Goal: Transaction & Acquisition: Purchase product/service

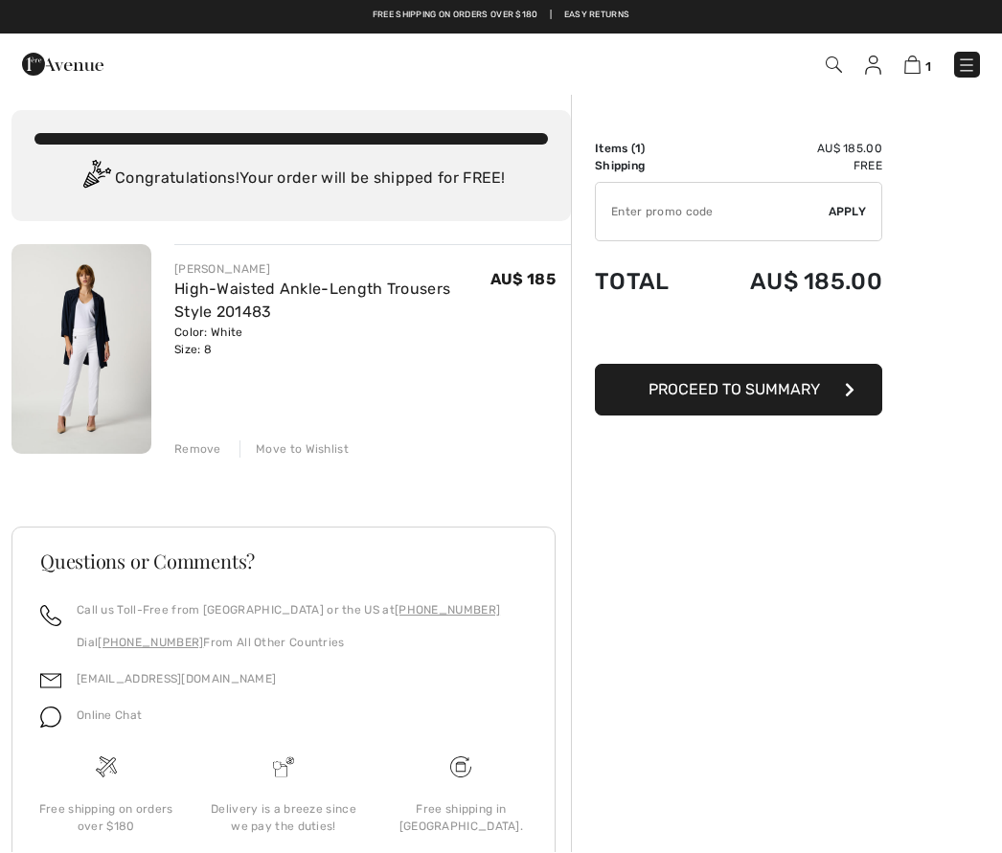
scroll to position [67, 0]
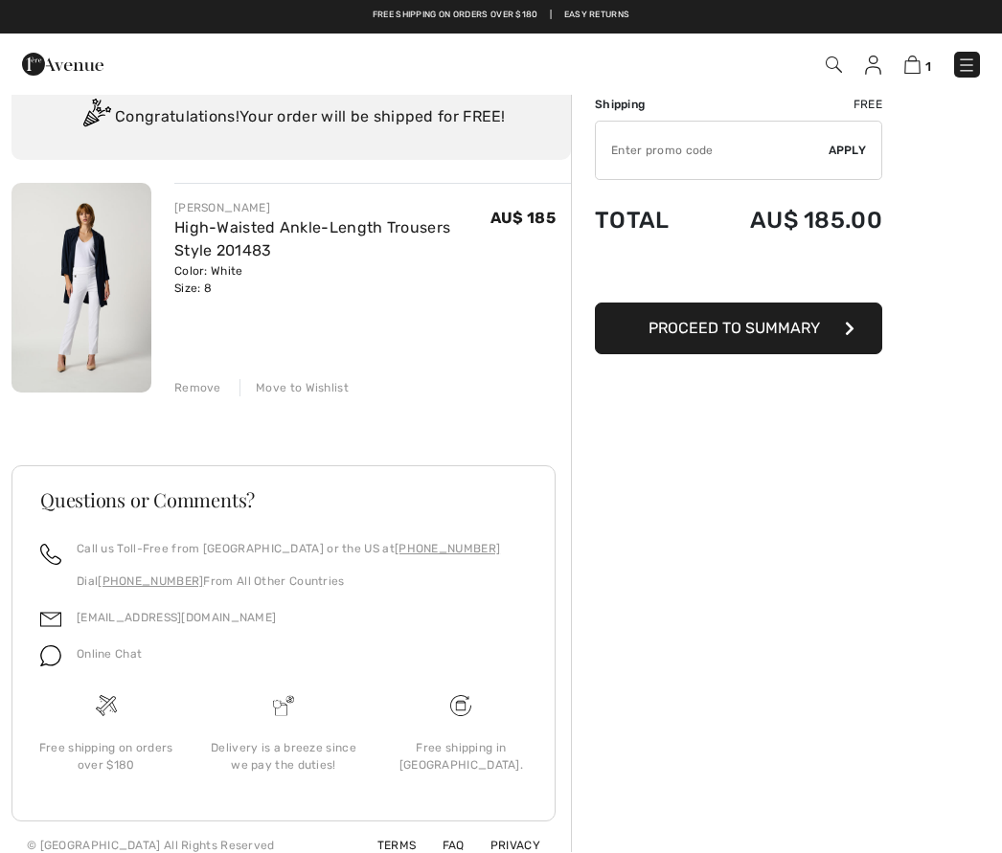
click at [799, 333] on span "Proceed to Summary" at bounding box center [733, 329] width 171 height 18
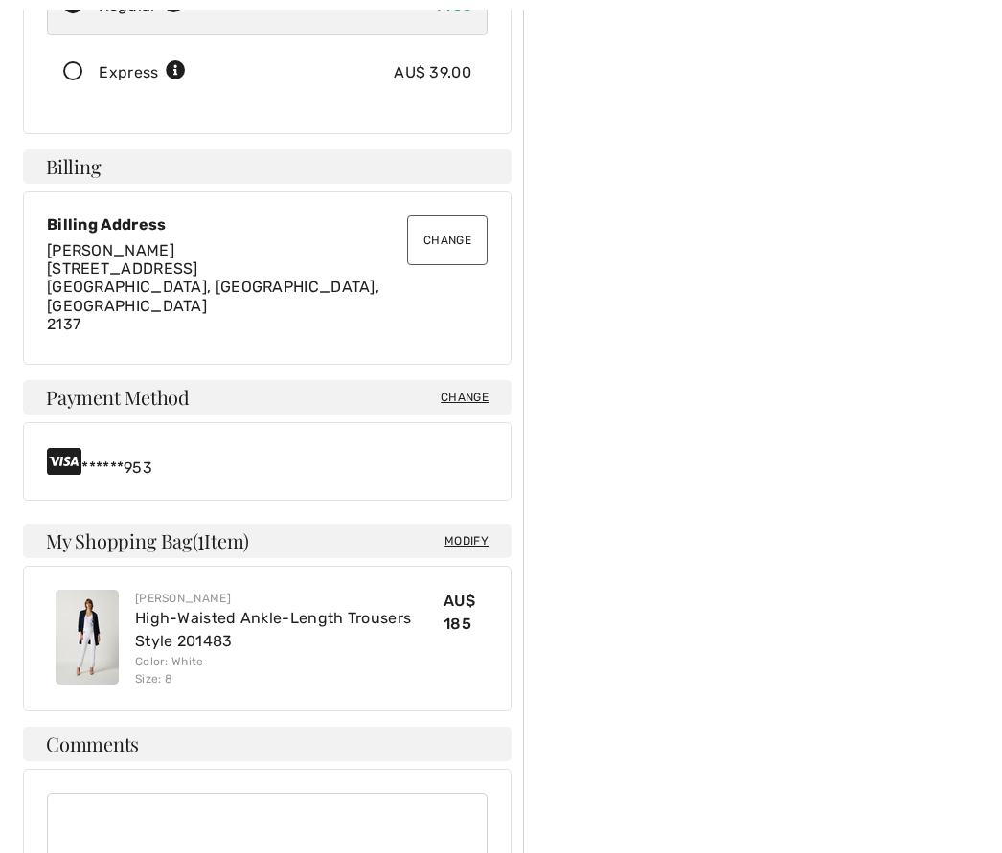
scroll to position [445, 0]
click at [461, 218] on button "Change" at bounding box center [447, 240] width 80 height 50
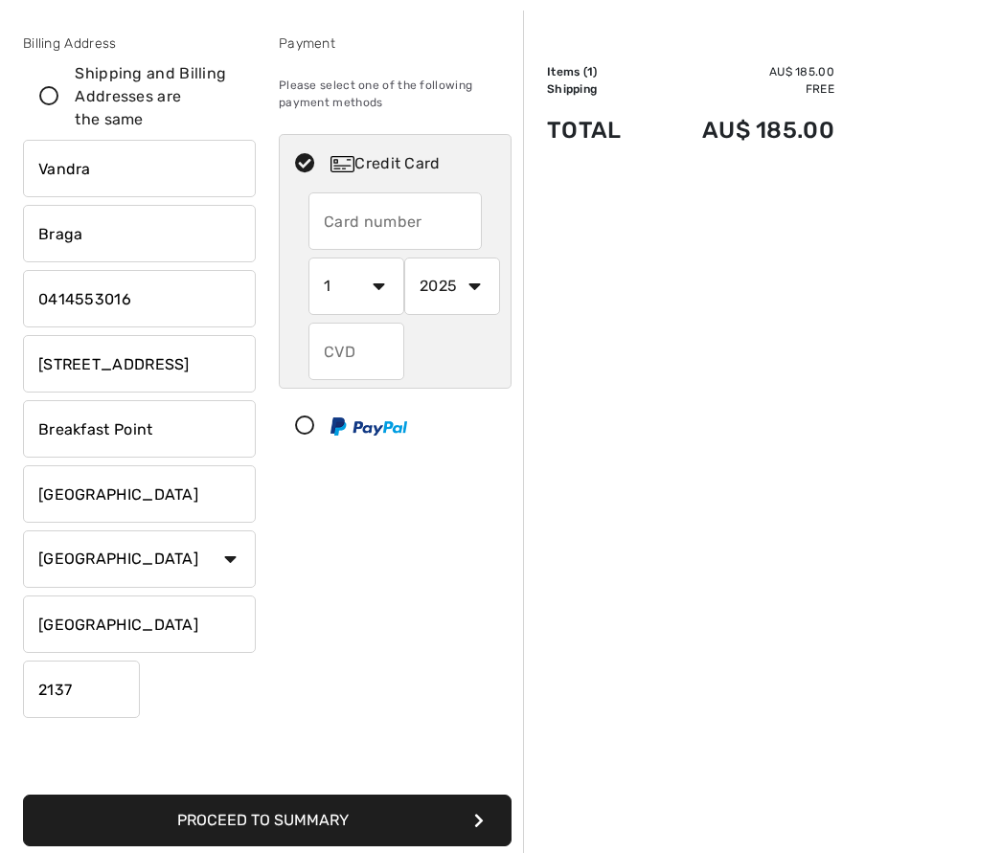
scroll to position [83, 0]
click at [425, 228] on input "text" at bounding box center [394, 220] width 173 height 57
radio input "true"
type input "4564680029695953"
click at [358, 284] on select "1 2 3 4 5 6 7 8 9 10 11 12" at bounding box center [356, 286] width 96 height 57
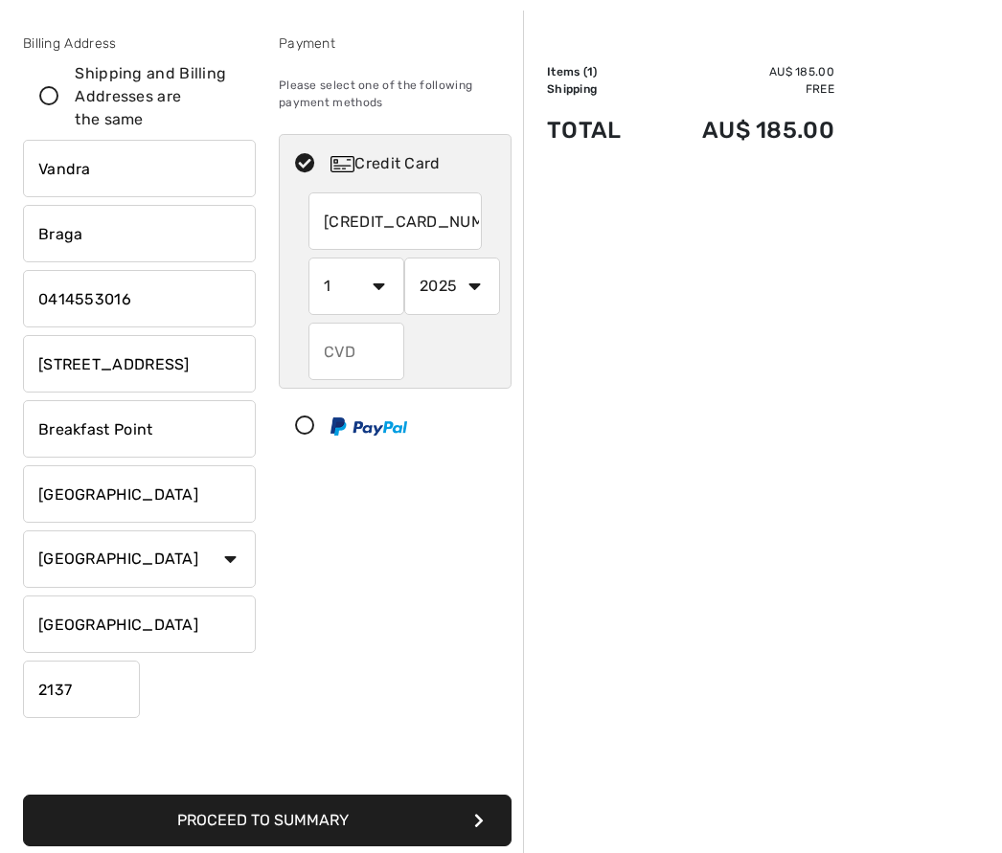
radio input "true"
select select "11"
click at [468, 279] on select "2025 2026 2027 2028 2029 2030 2031 2032 2033 2034 2035" at bounding box center [452, 286] width 96 height 57
radio input "true"
select select "2028"
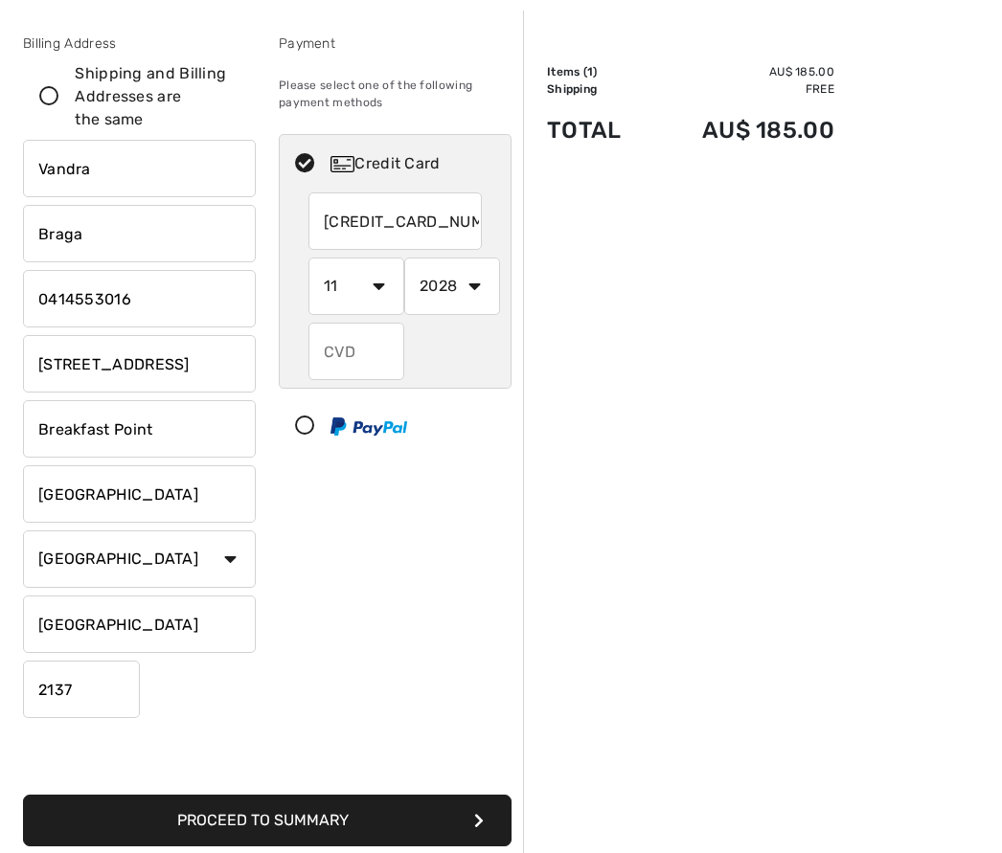
click at [341, 366] on input "text" at bounding box center [356, 351] width 96 height 57
radio input "true"
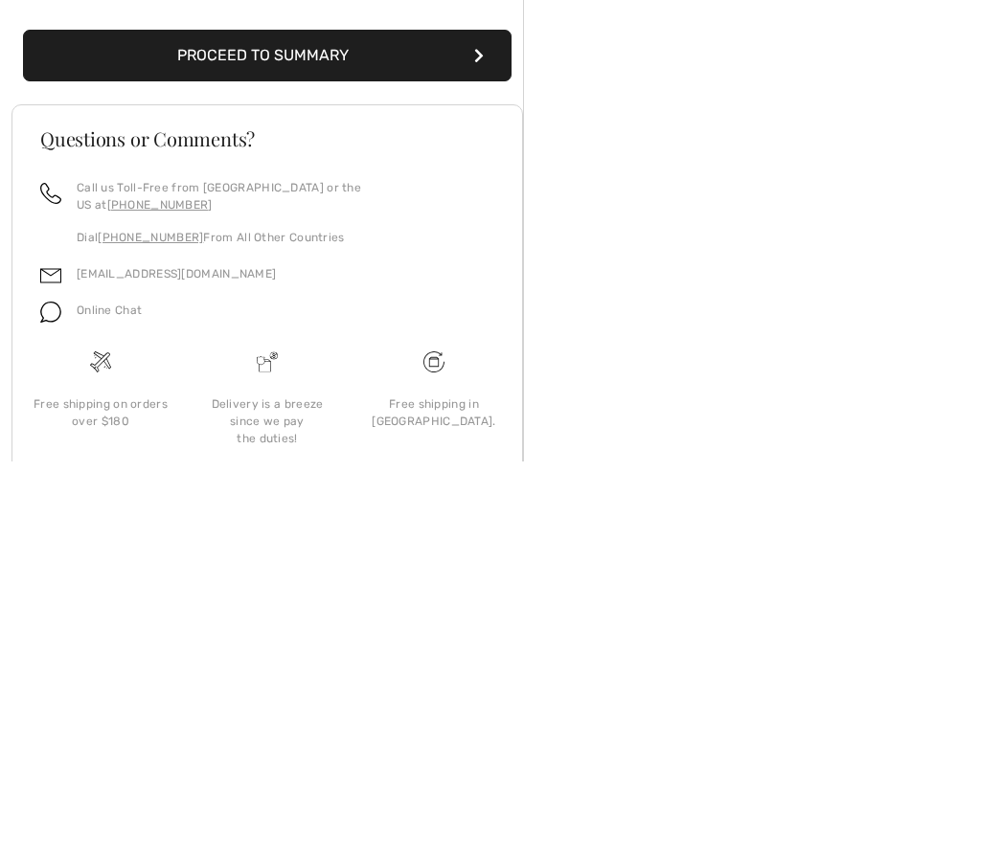
scroll to position [504, 0]
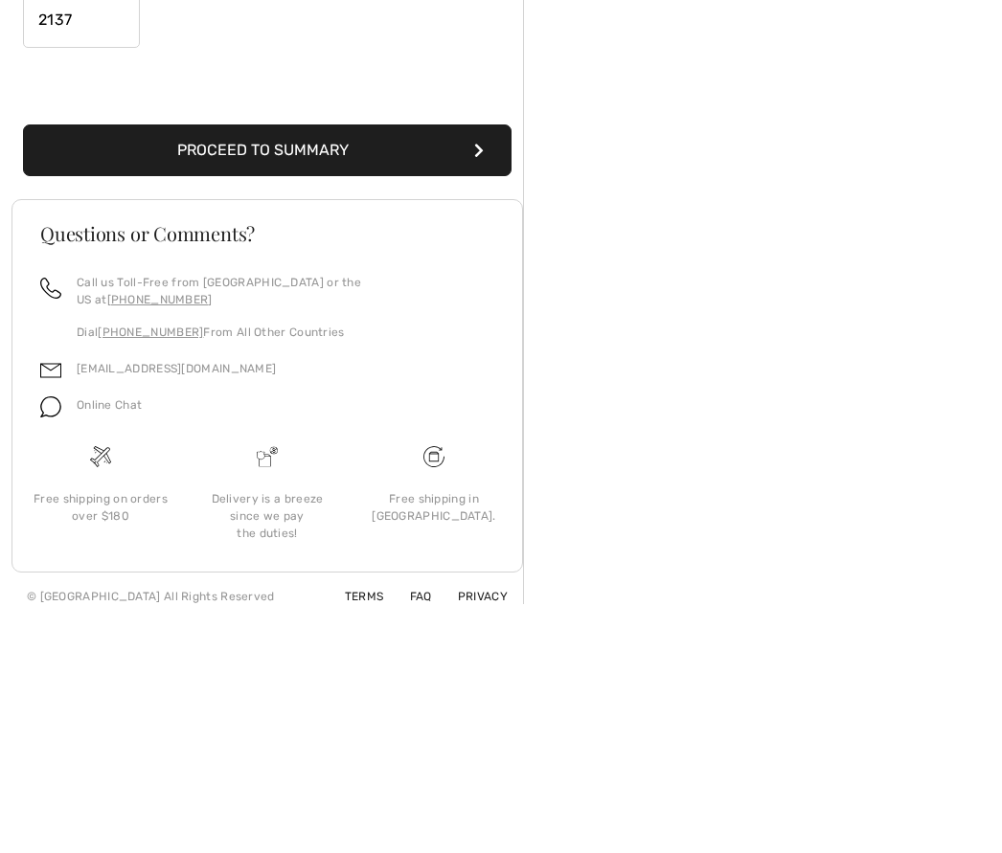
type input "603"
click at [449, 374] on button "Proceed to Summary" at bounding box center [267, 400] width 488 height 52
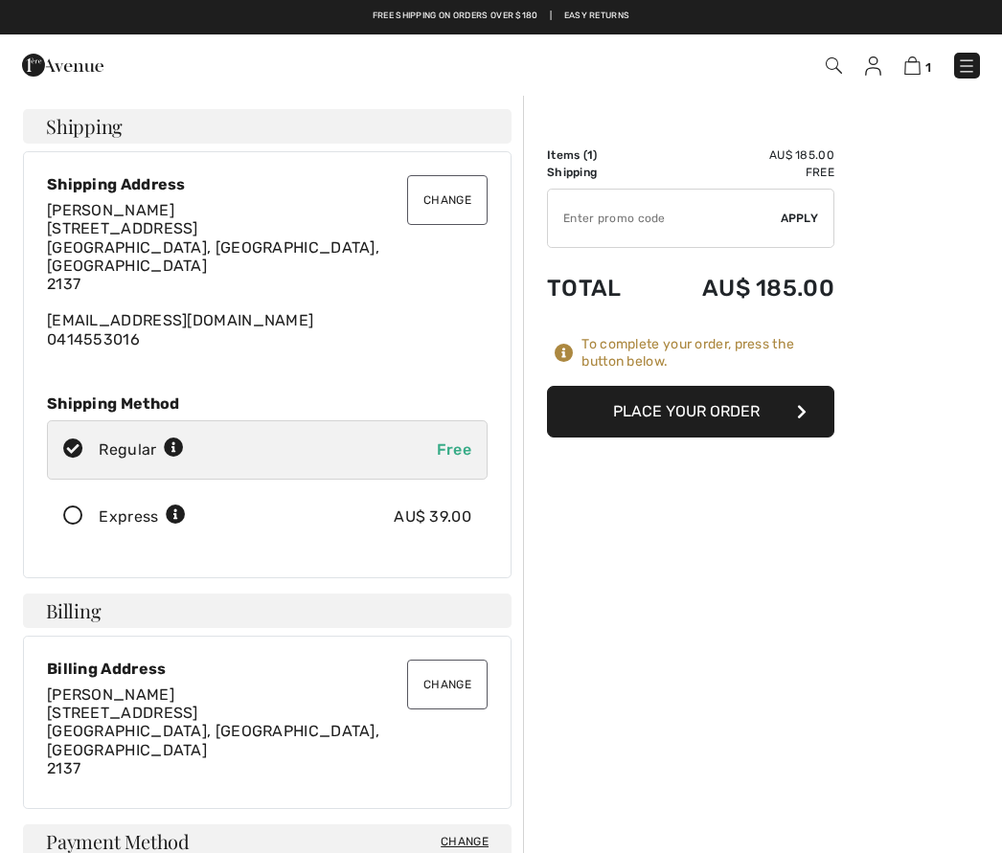
click at [794, 417] on button "Place Your Order" at bounding box center [690, 412] width 287 height 52
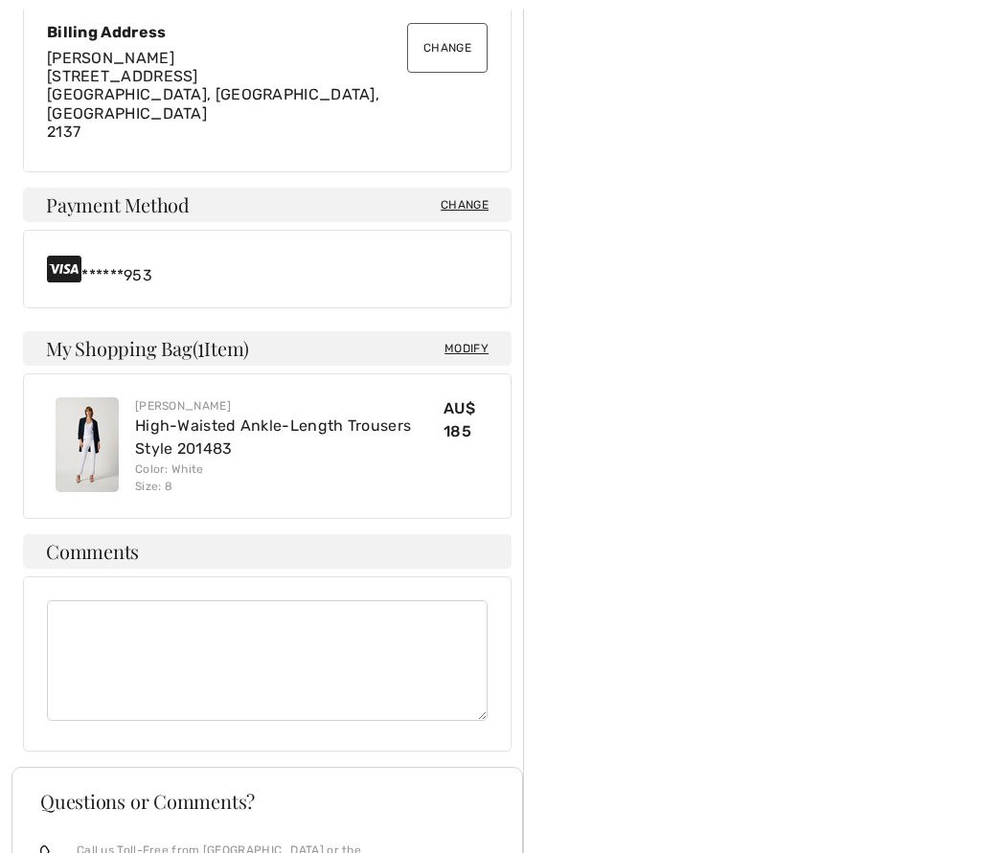
scroll to position [830, 0]
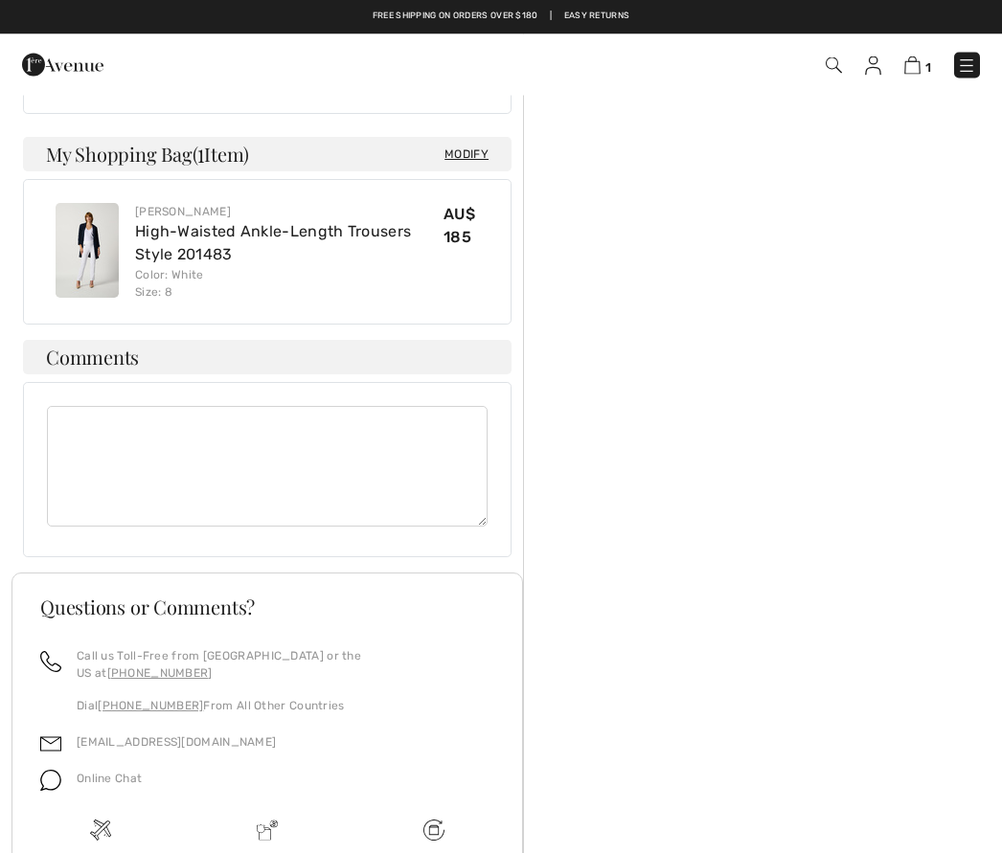
click at [213, 667] on link "[PHONE_NUMBER]" at bounding box center [159, 673] width 105 height 13
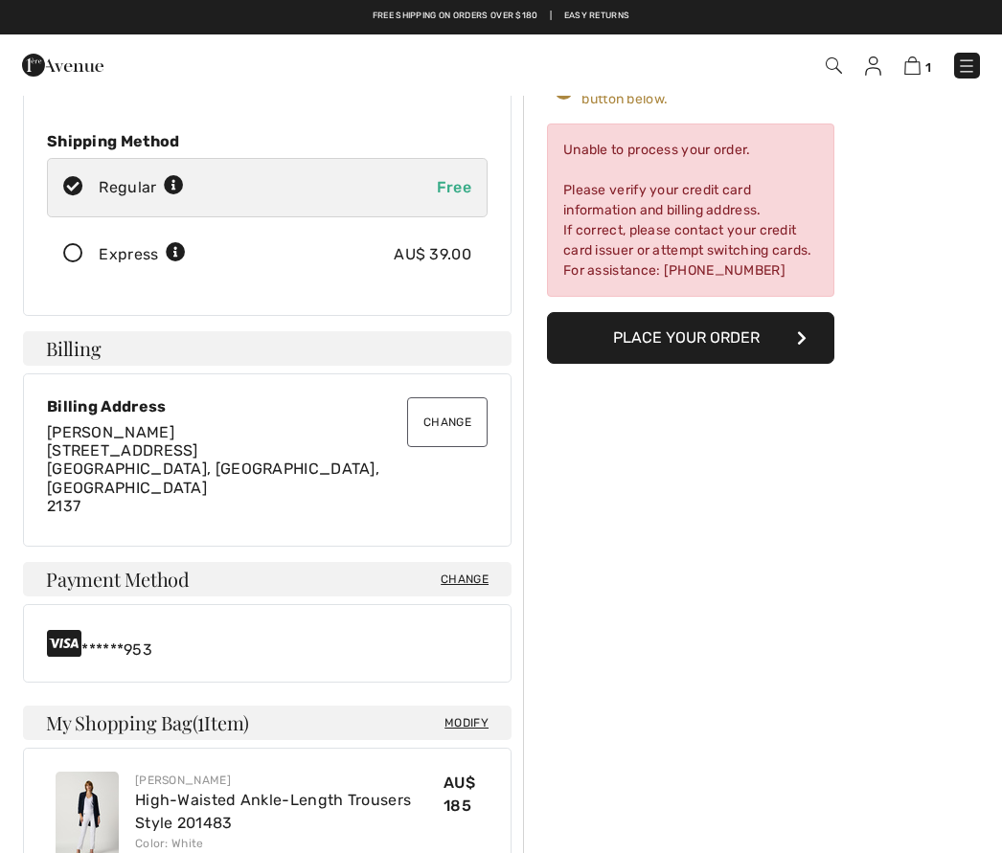
scroll to position [0, 0]
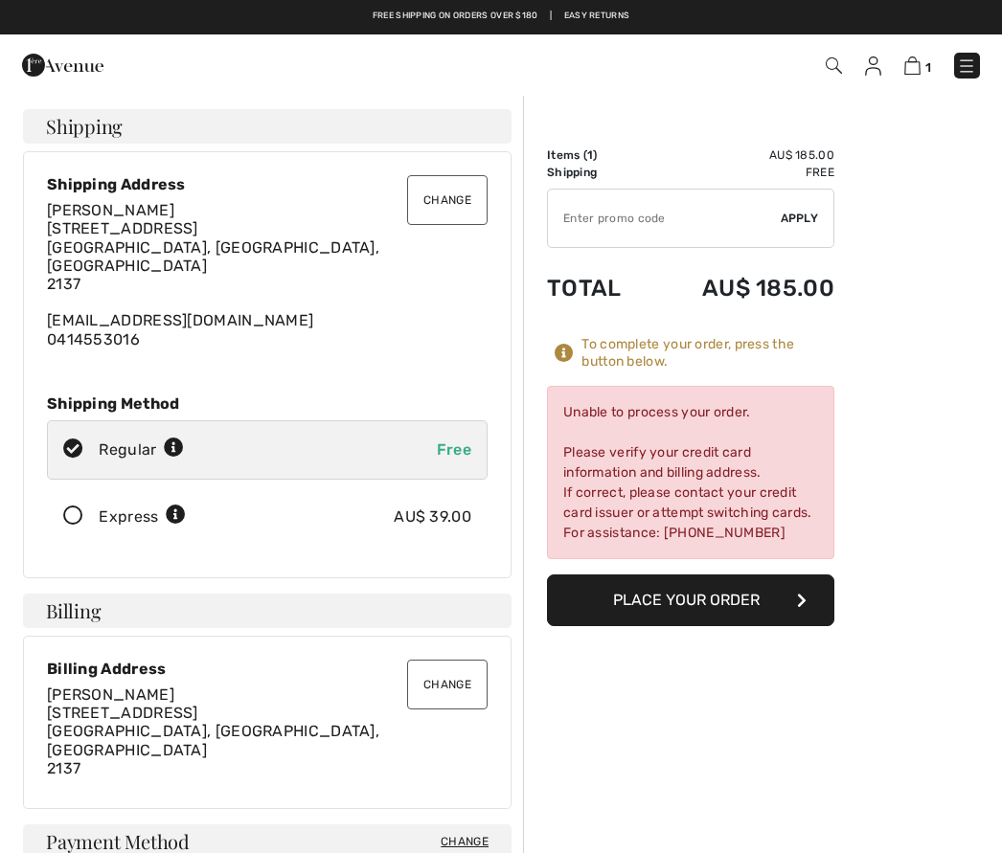
click at [684, 596] on button "Place Your Order" at bounding box center [690, 601] width 287 height 52
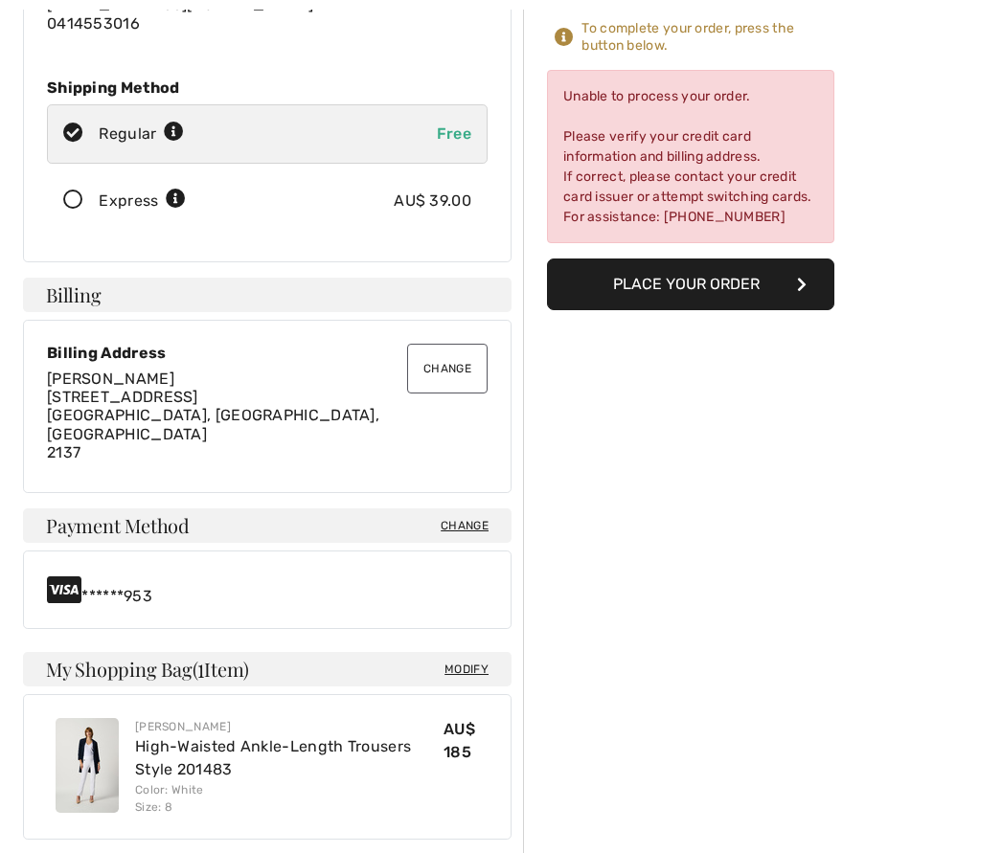
scroll to position [323, 0]
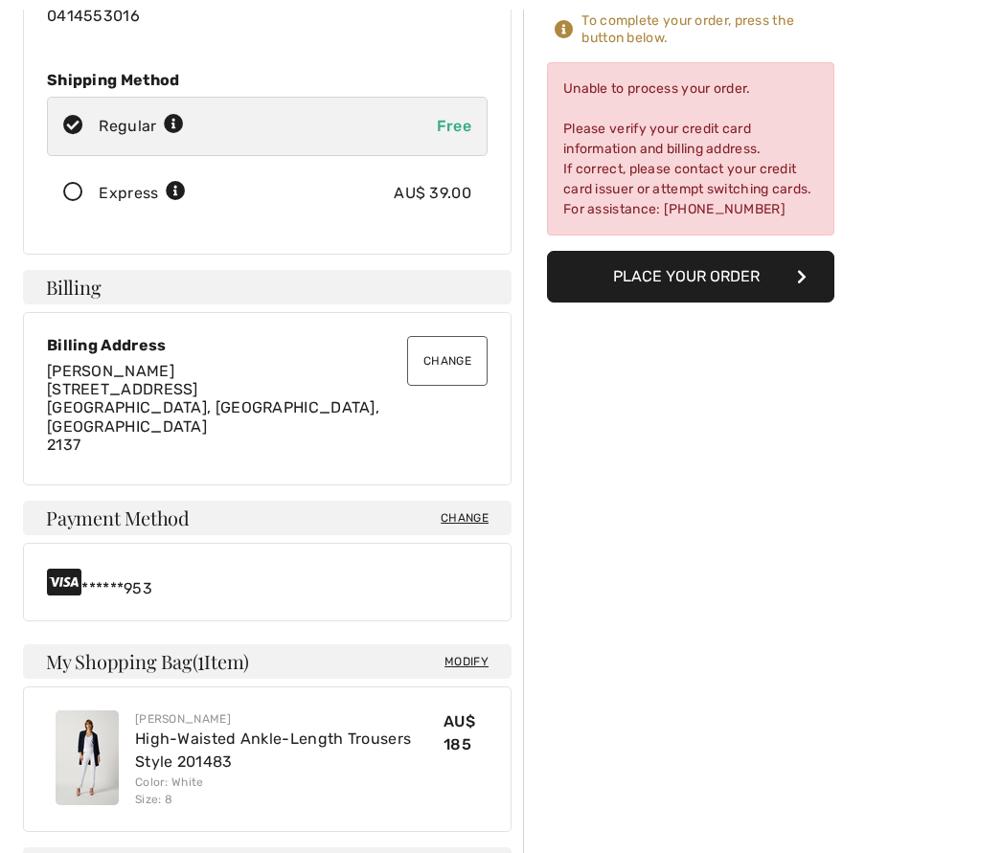
click at [111, 568] on div "******953" at bounding box center [267, 583] width 441 height 31
click at [154, 565] on div "******953" at bounding box center [267, 583] width 488 height 79
click at [490, 502] on div "Payment Method Change" at bounding box center [267, 519] width 488 height 34
click at [470, 510] on span "Change" at bounding box center [465, 518] width 48 height 17
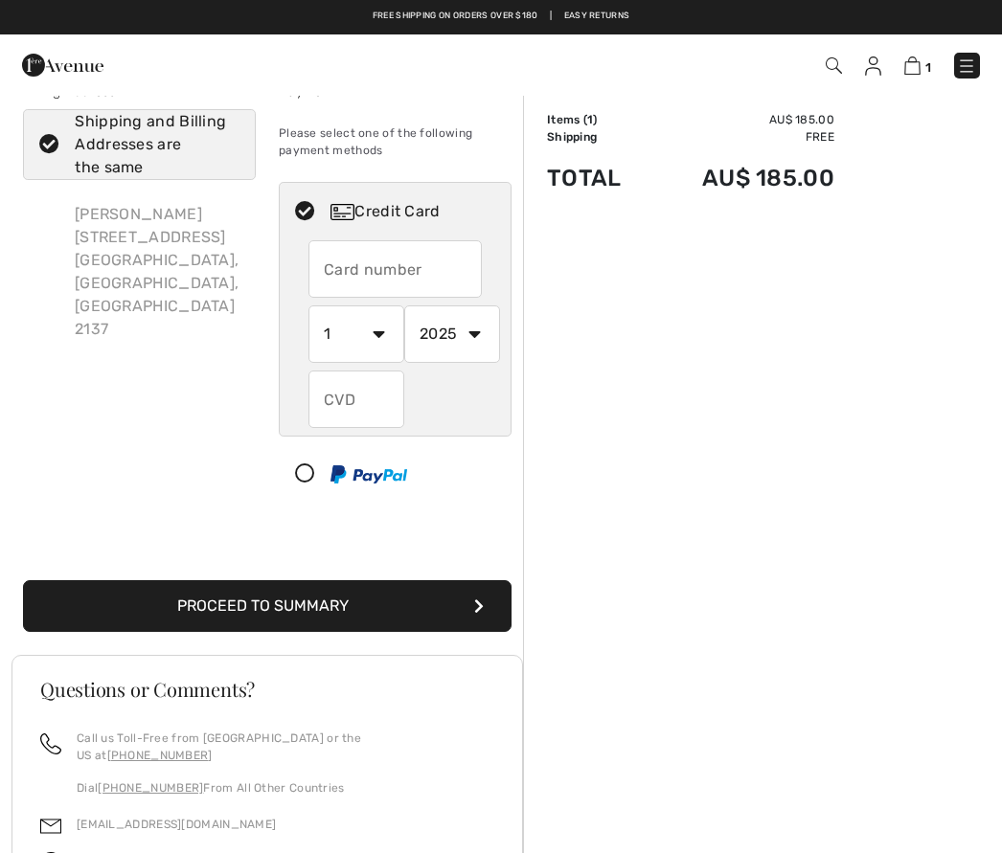
click at [421, 267] on input "text" at bounding box center [394, 268] width 173 height 57
radio input "true"
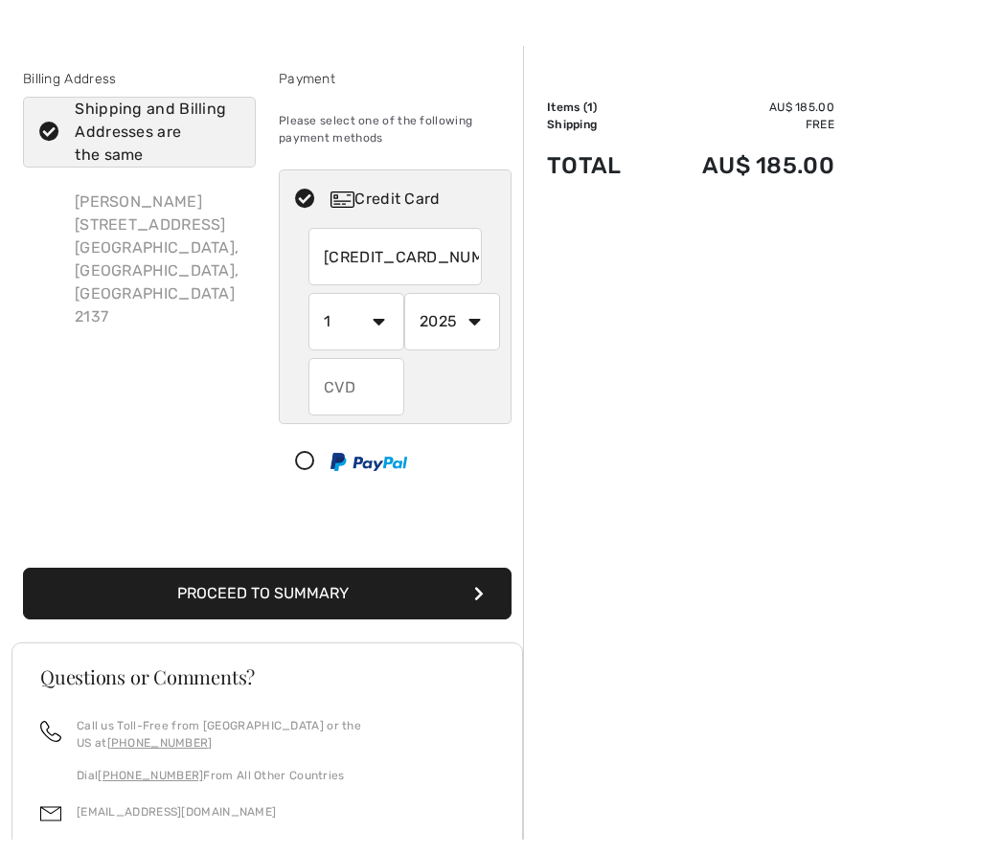
type input "4564680029695953"
click at [373, 332] on select "1 2 3 4 5 6 7 8 9 10 11 12" at bounding box center [356, 334] width 96 height 57
radio input "true"
select select "11"
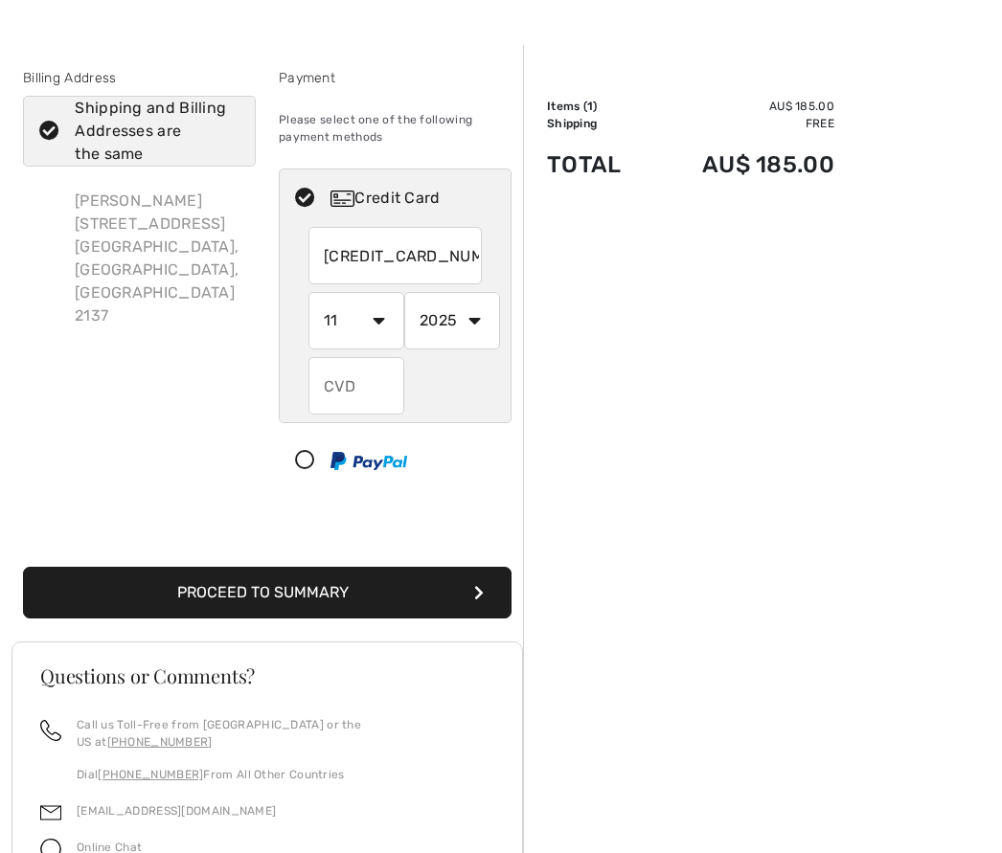
click at [468, 320] on select "2025 2026 2027 2028 2029 2030 2031 2032 2033 2034 2035" at bounding box center [452, 320] width 96 height 57
radio input "true"
select select "2028"
click at [367, 381] on input "text" at bounding box center [356, 385] width 96 height 57
radio input "true"
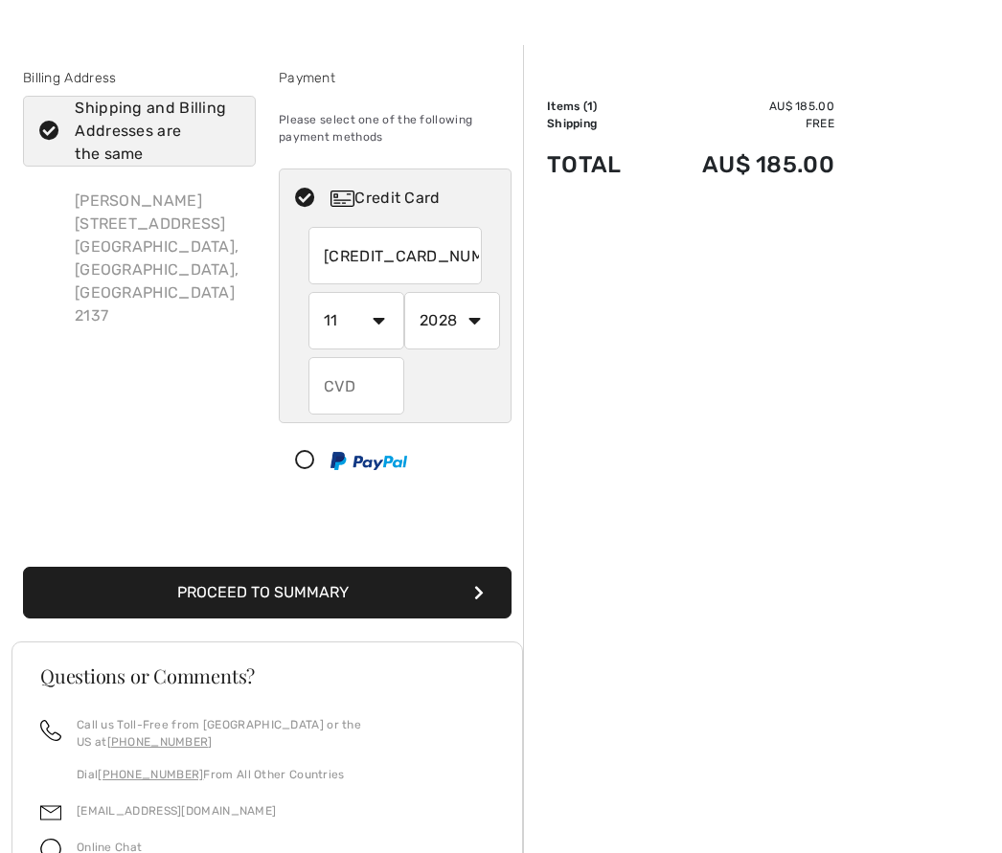
scroll to position [48, 0]
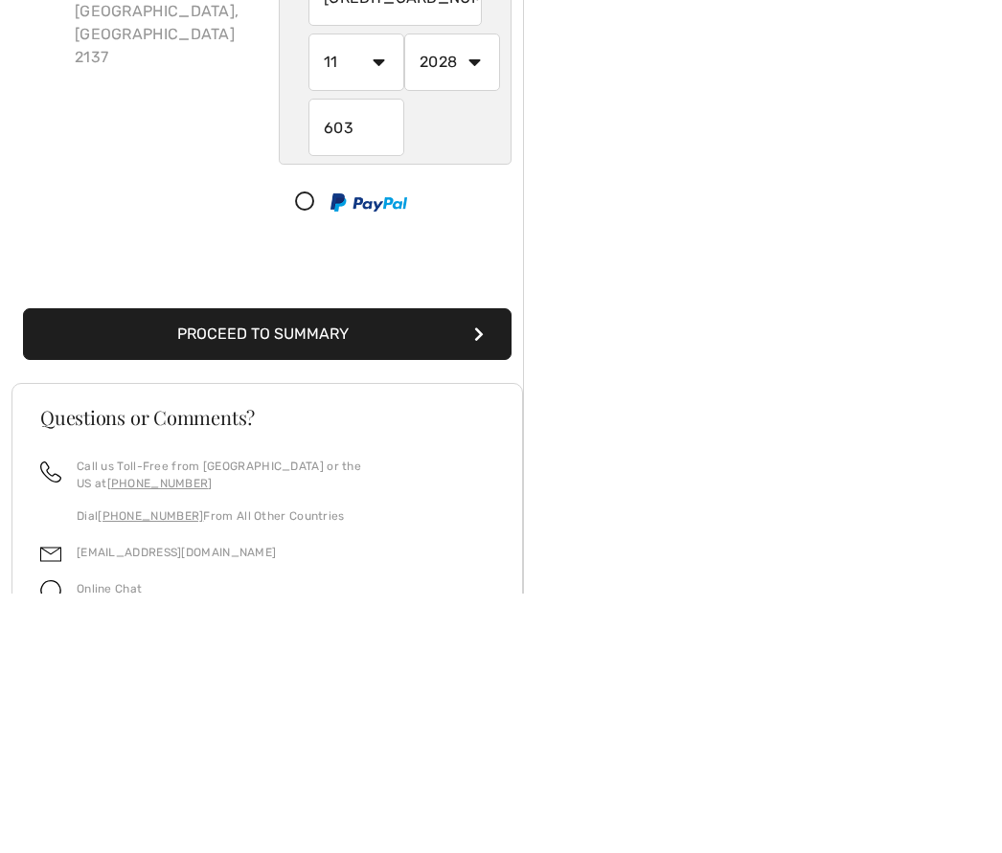
type input "603"
click at [312, 452] on icon at bounding box center [305, 462] width 51 height 20
select select "1"
select select "2025"
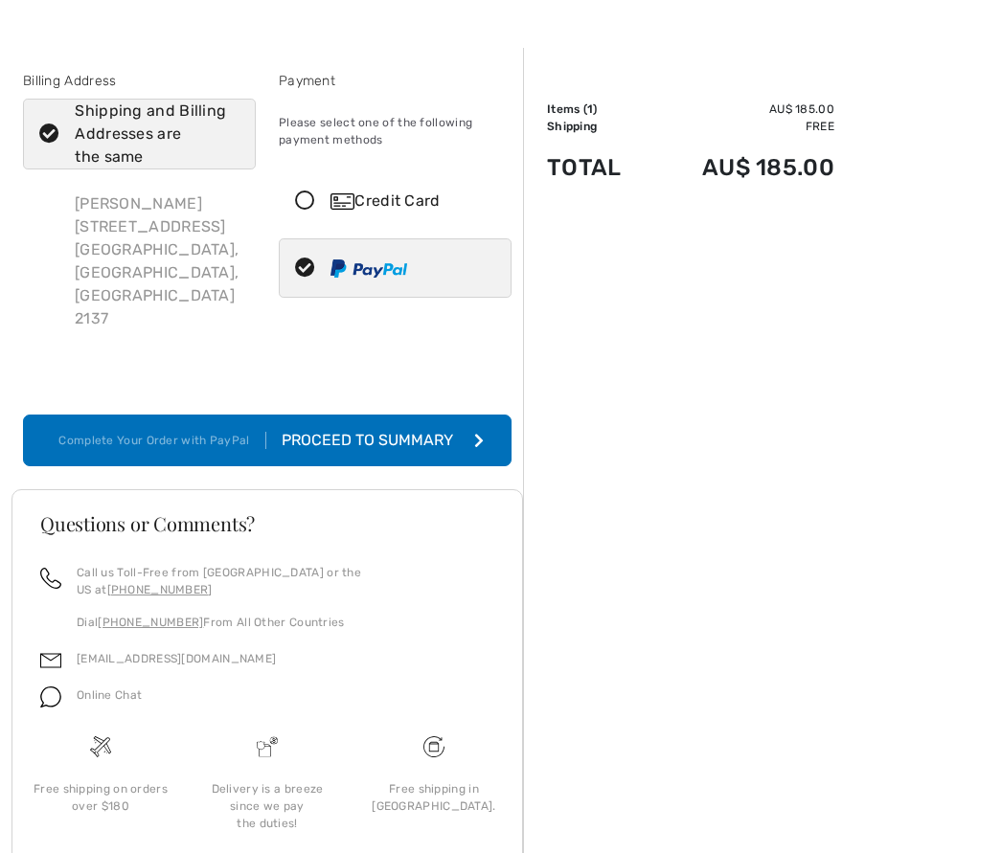
scroll to position [65, 0]
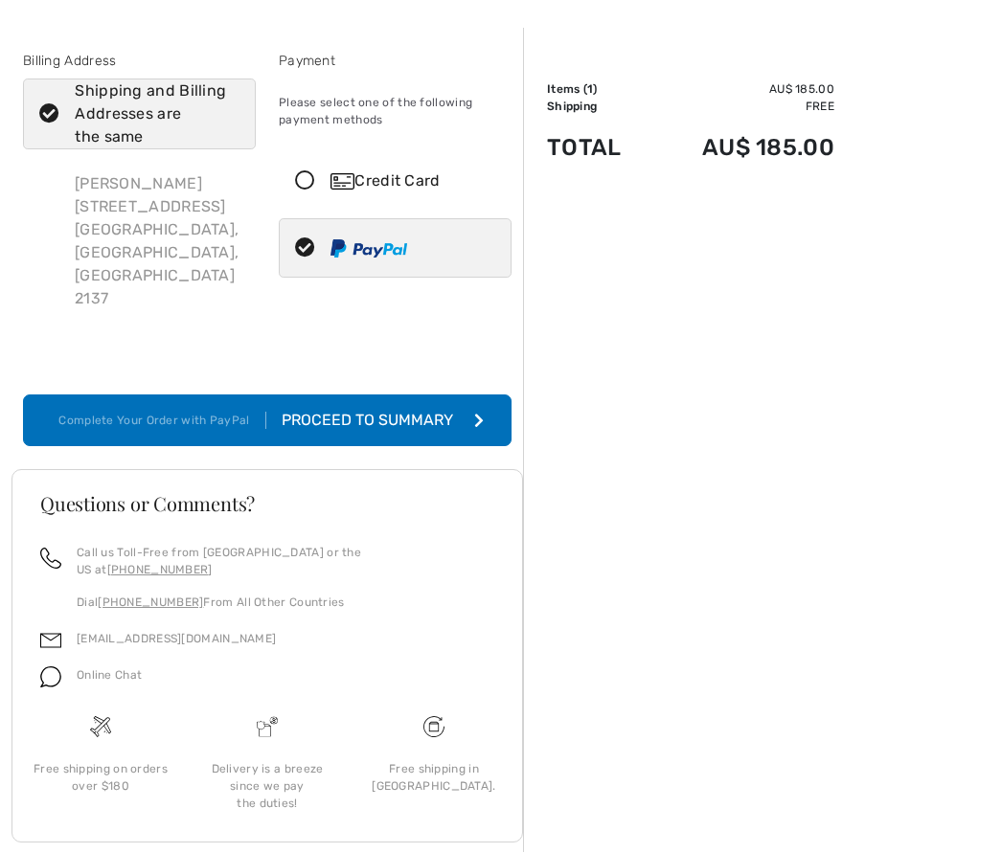
click at [465, 411] on button "Complete Your Order with PayPal Proceed to Summary" at bounding box center [267, 422] width 488 height 52
click at [448, 415] on button "Complete Your Order with PayPal Proceed to Summary" at bounding box center [267, 422] width 488 height 52
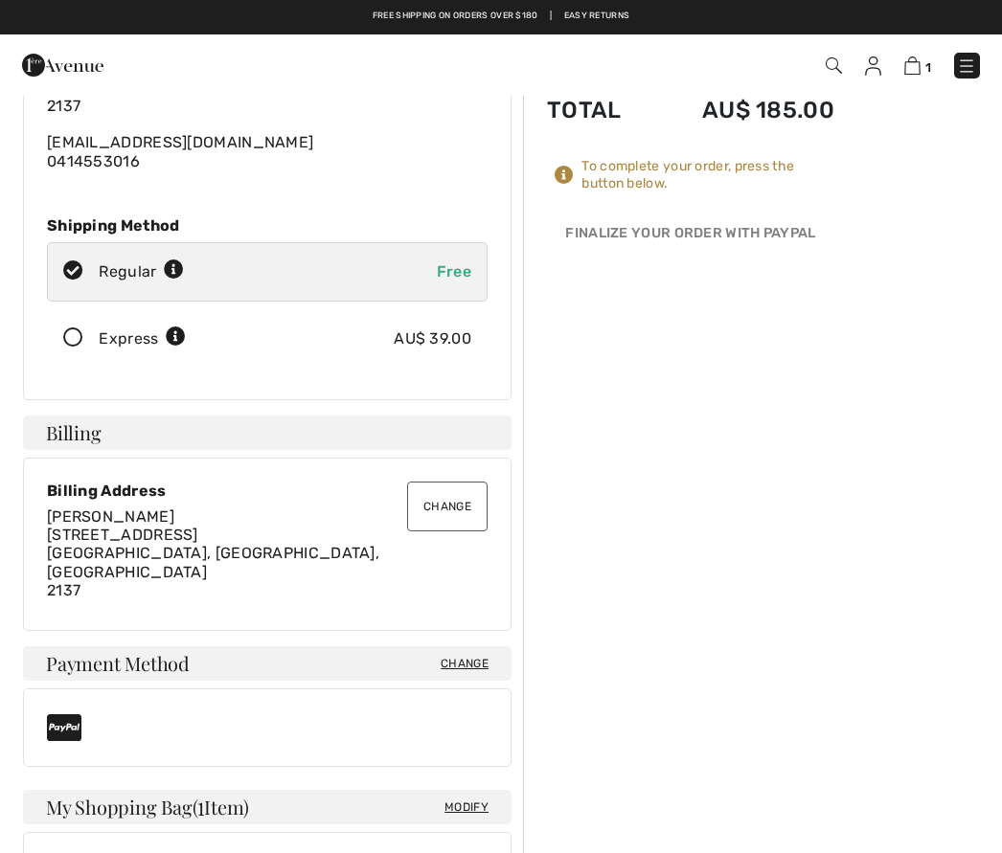
scroll to position [177, 0]
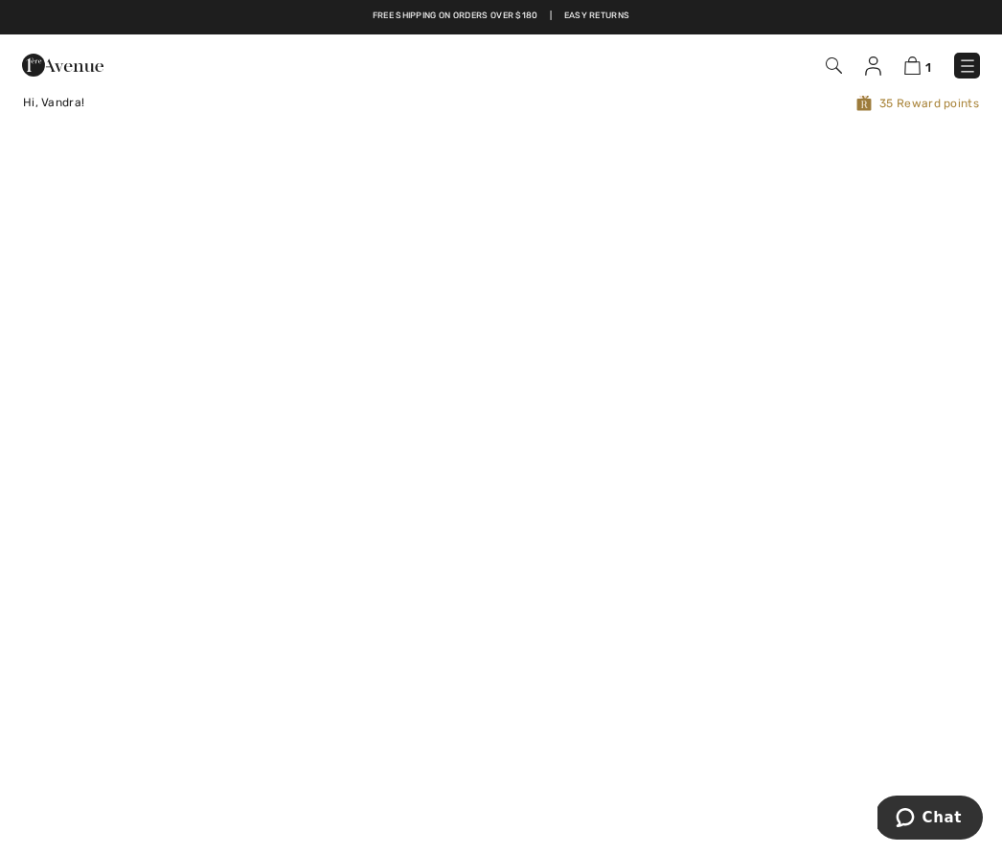
click at [928, 62] on span "1" at bounding box center [928, 67] width 6 height 14
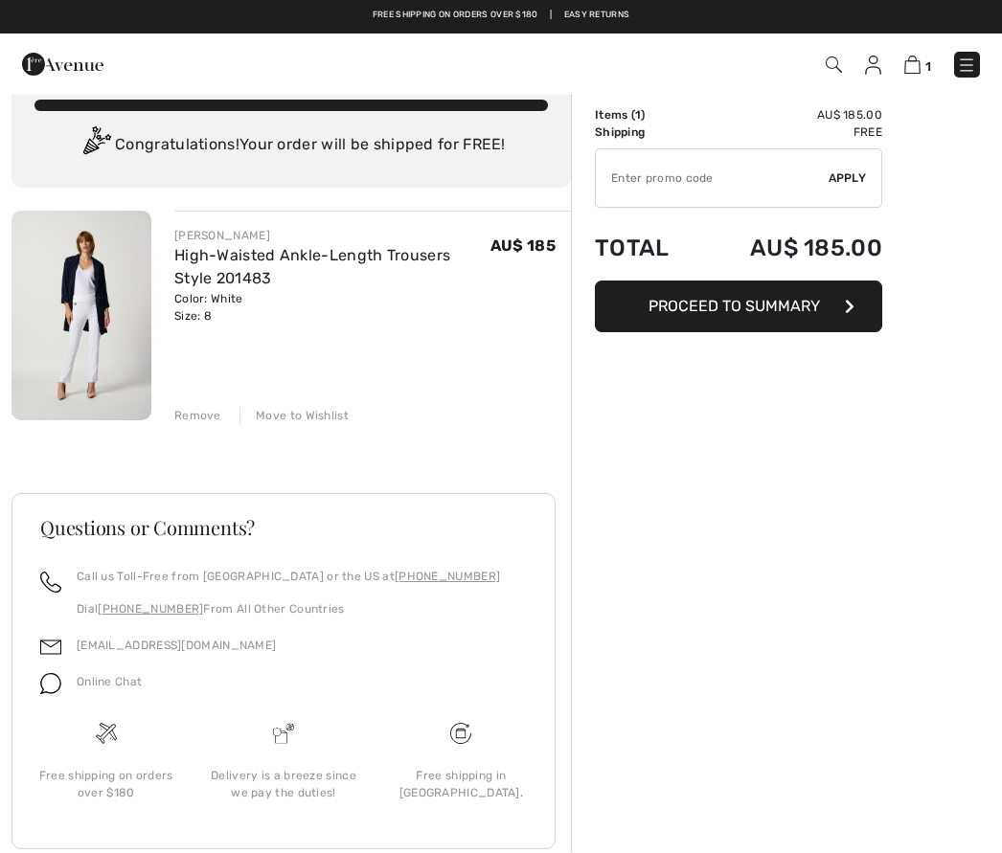
scroll to position [67, 0]
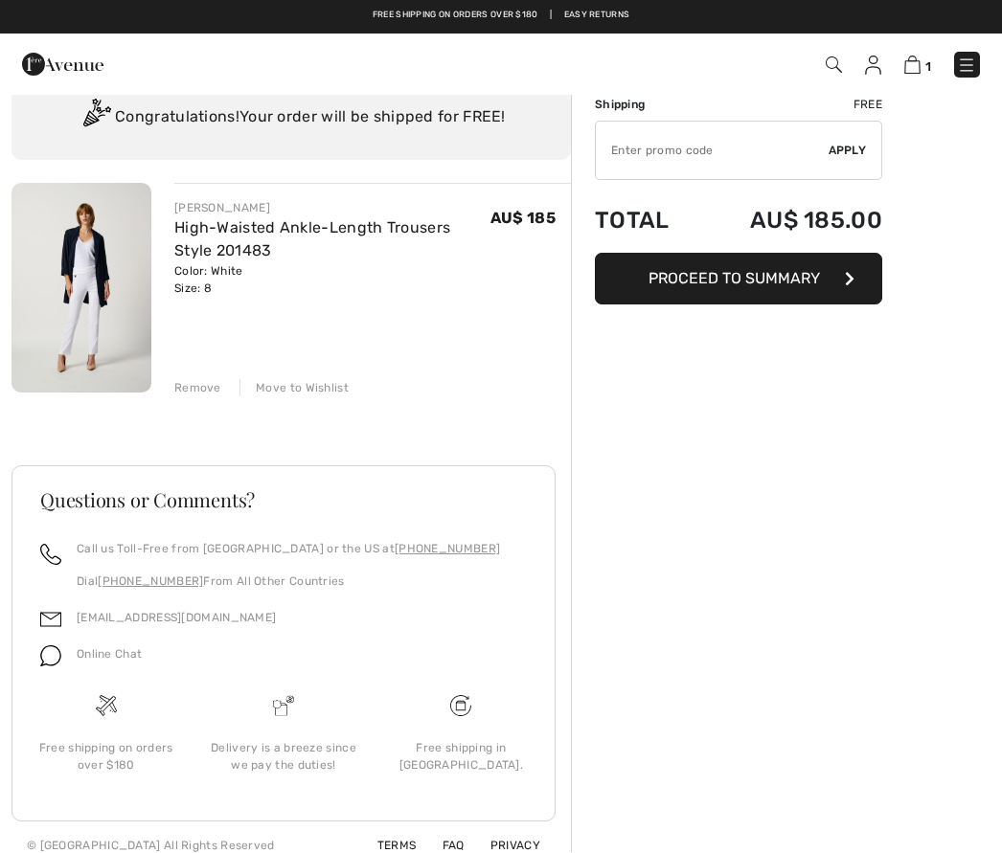
click at [780, 296] on button "Proceed to Summary" at bounding box center [738, 280] width 287 height 52
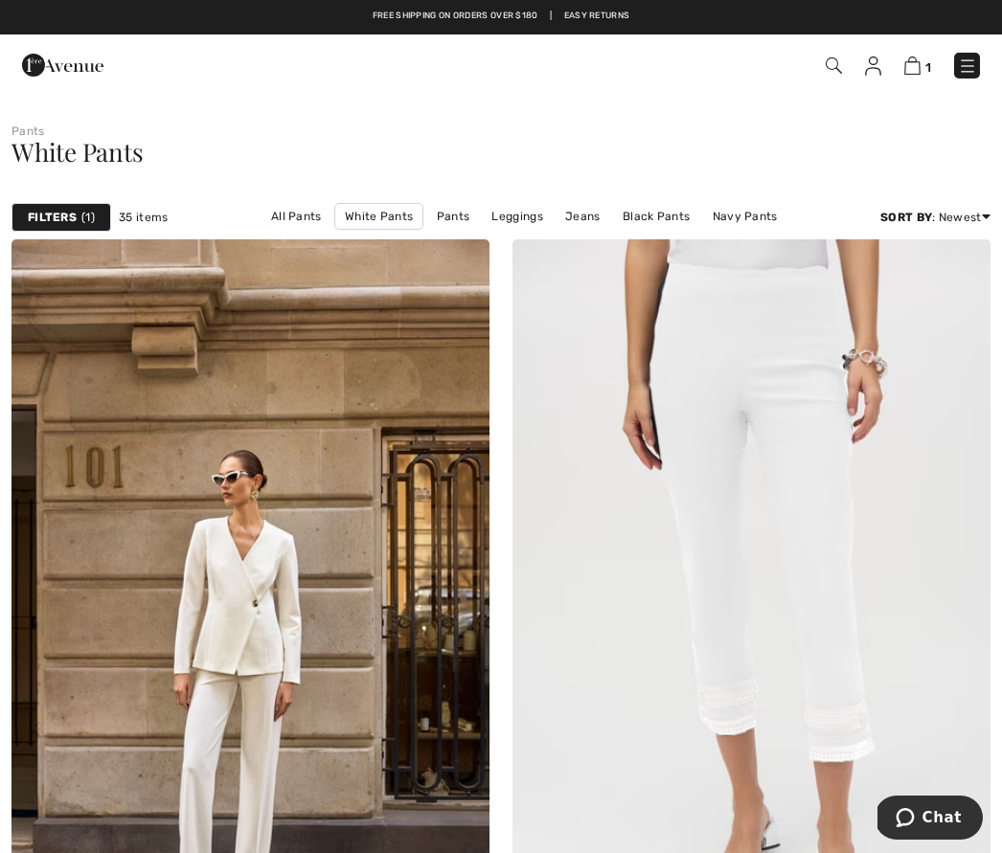
click at [917, 58] on img at bounding box center [912, 66] width 16 height 18
click at [918, 64] on img at bounding box center [912, 66] width 16 height 18
click at [920, 68] on img at bounding box center [912, 66] width 16 height 18
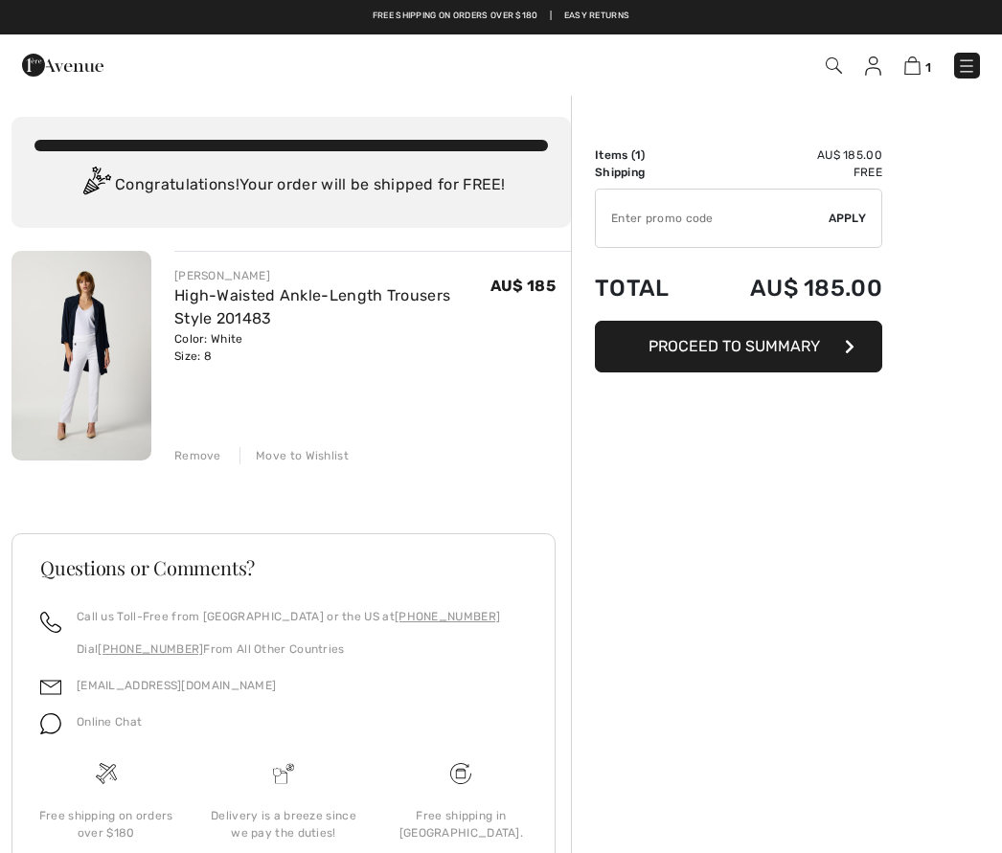
click at [912, 71] on img at bounding box center [912, 66] width 16 height 18
click at [919, 59] on img at bounding box center [912, 66] width 16 height 18
click at [920, 63] on img at bounding box center [912, 66] width 16 height 18
click at [919, 62] on img at bounding box center [912, 66] width 16 height 18
click at [918, 73] on img at bounding box center [912, 66] width 16 height 18
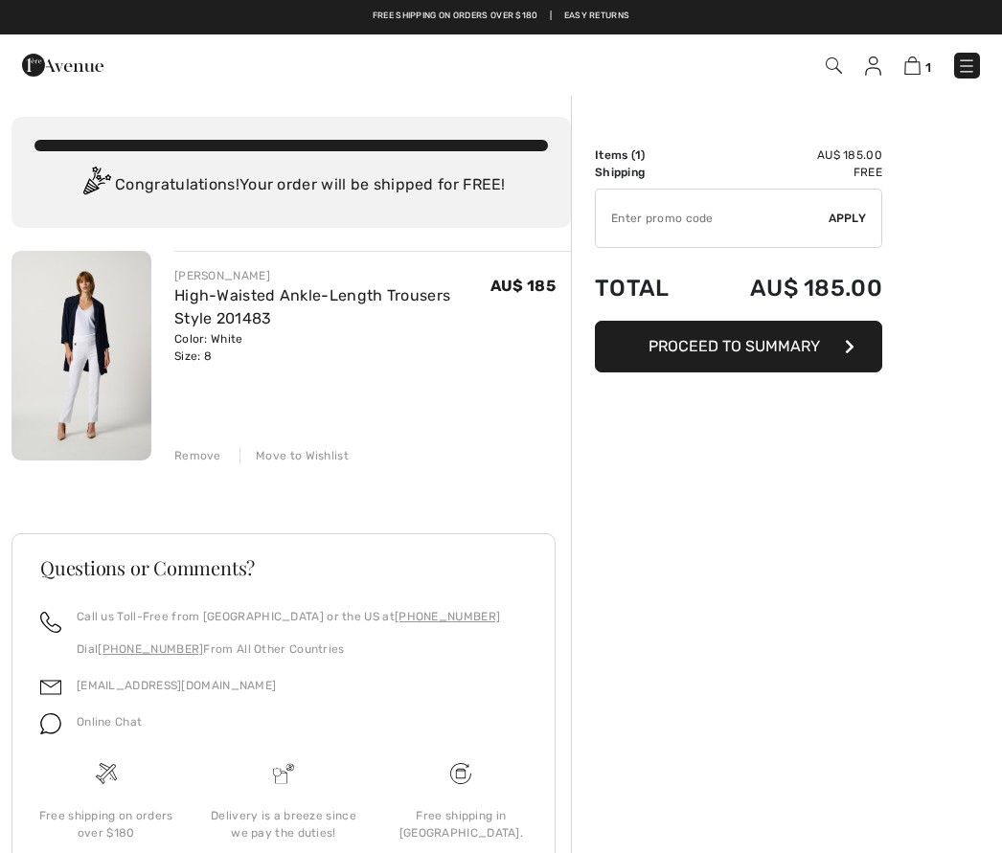
click at [919, 68] on img at bounding box center [912, 66] width 16 height 18
click at [918, 63] on img at bounding box center [912, 66] width 16 height 18
click at [918, 60] on img at bounding box center [912, 66] width 16 height 18
click at [919, 66] on img at bounding box center [912, 66] width 16 height 18
click at [974, 60] on img at bounding box center [966, 66] width 19 height 19
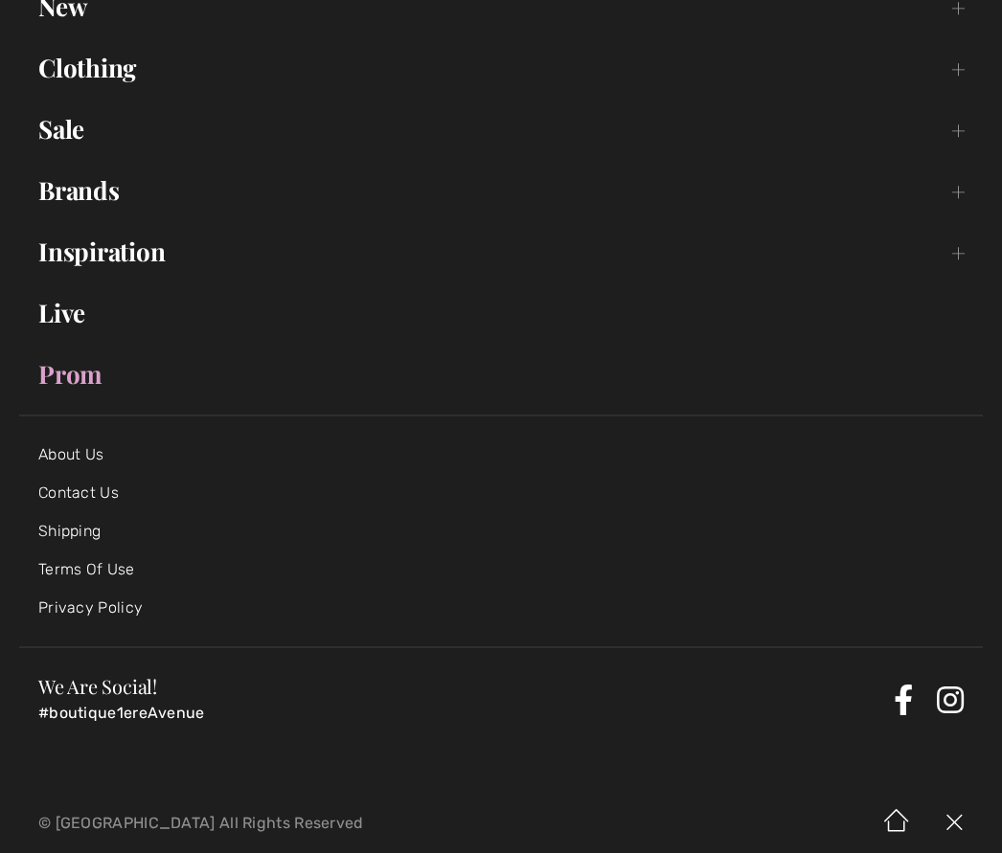
scroll to position [199, 0]
click at [967, 836] on img at bounding box center [953, 823] width 57 height 59
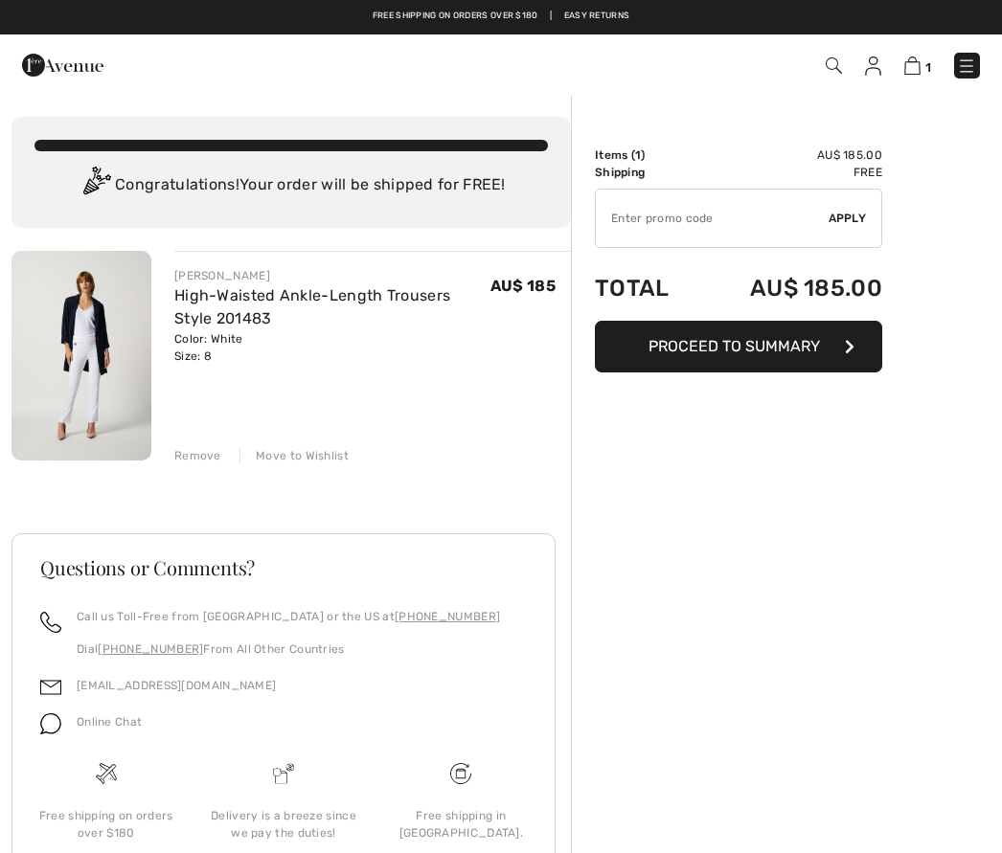
click at [837, 57] on img at bounding box center [833, 65] width 16 height 16
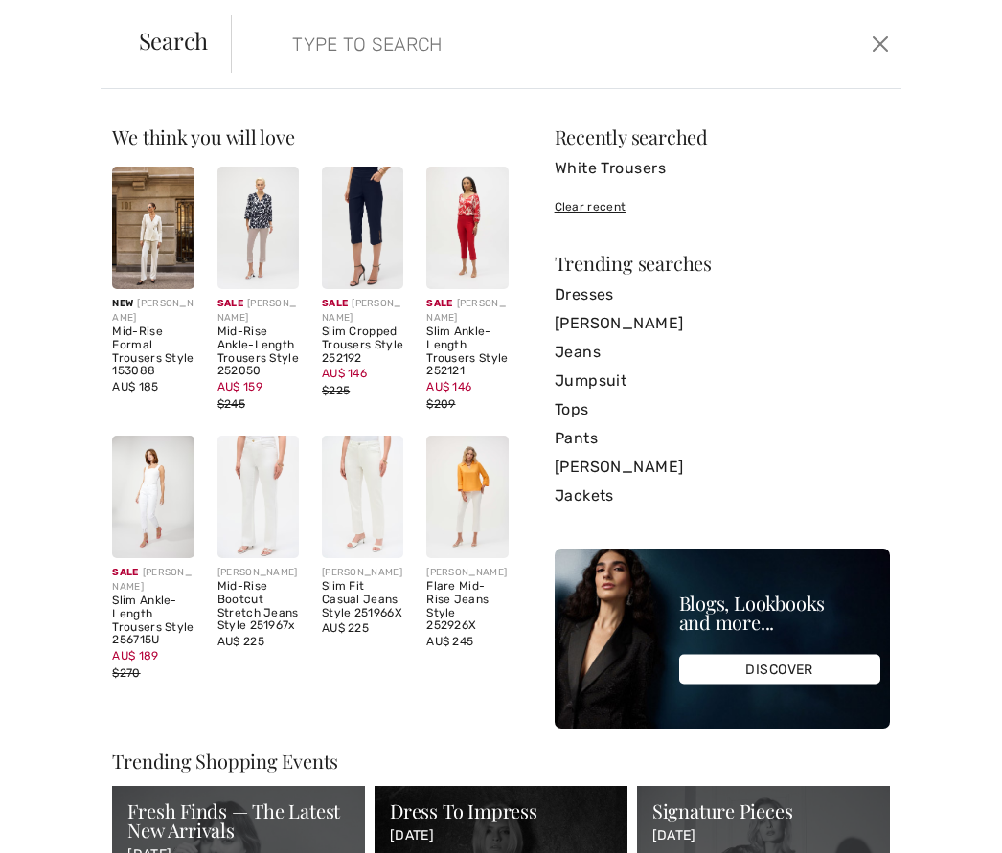
click at [886, 50] on button "Close" at bounding box center [880, 44] width 28 height 31
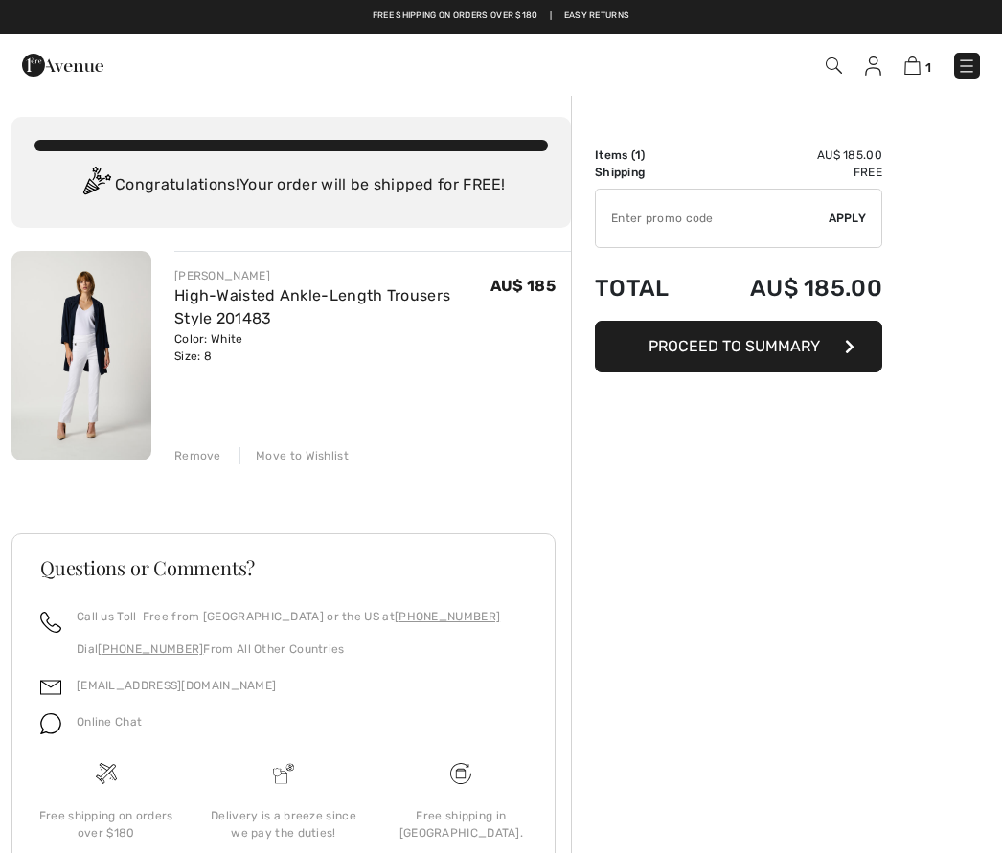
click at [875, 68] on img at bounding box center [873, 66] width 16 height 19
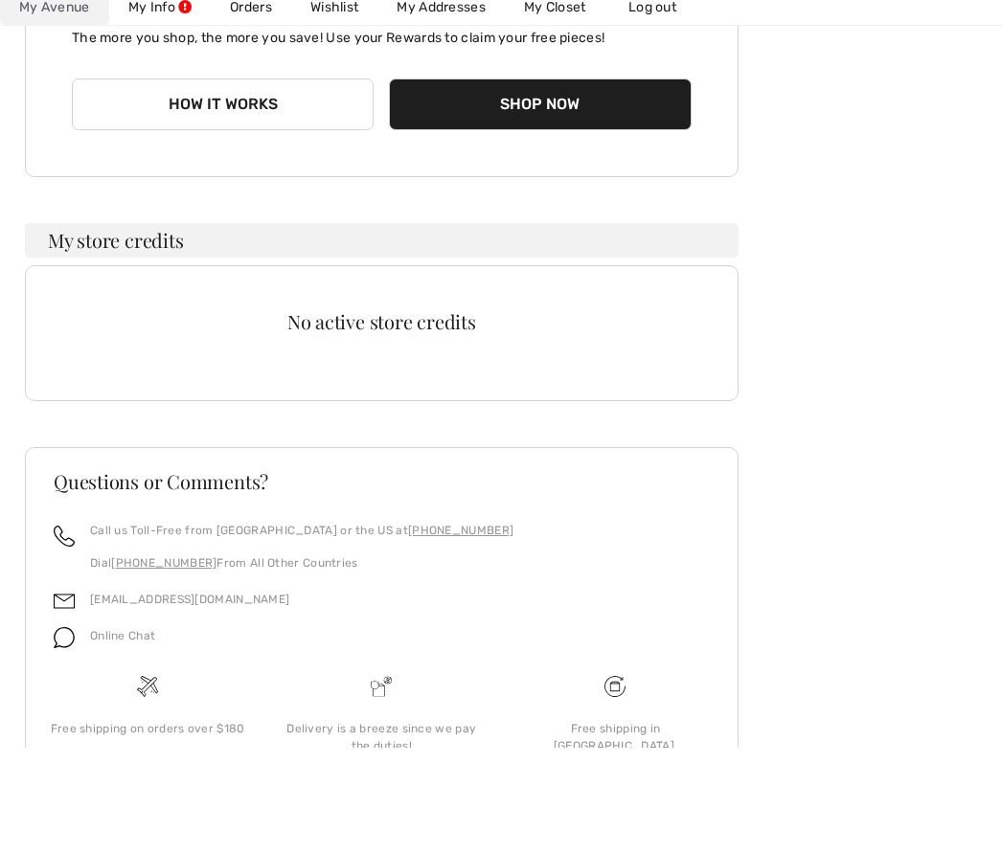
scroll to position [302, 0]
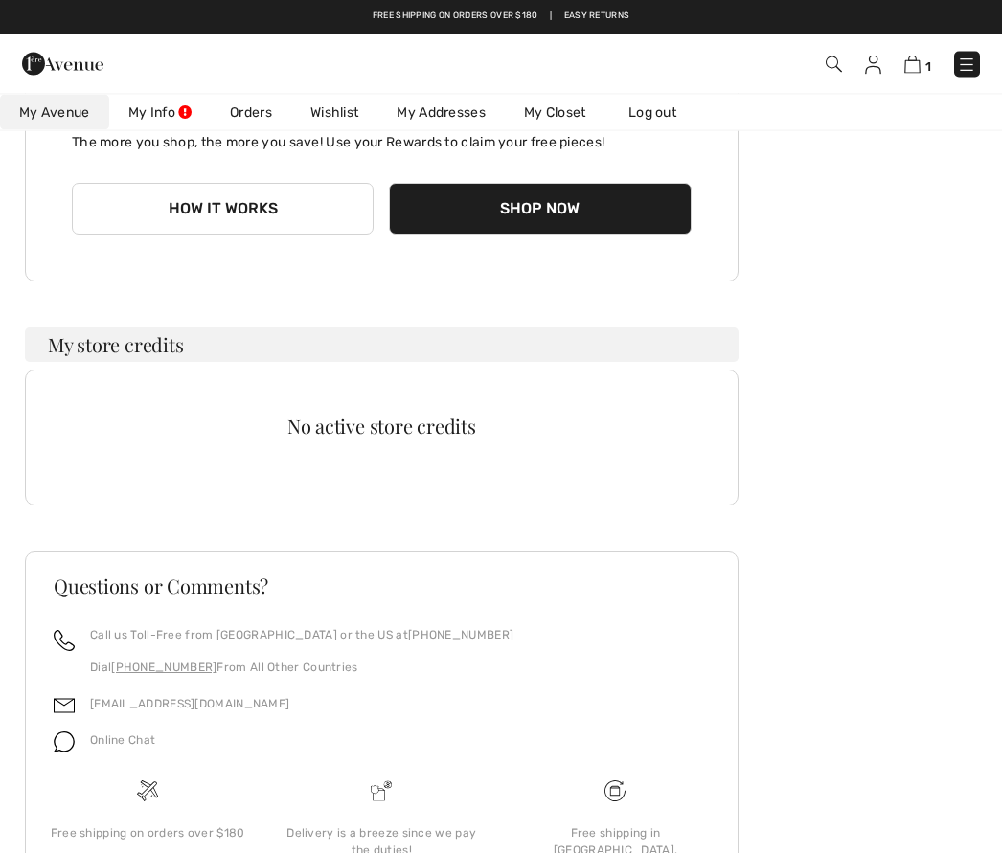
click at [74, 753] on img at bounding box center [64, 743] width 21 height 21
click at [133, 743] on span "Online Chat" at bounding box center [122, 741] width 65 height 13
click at [71, 753] on img at bounding box center [64, 743] width 21 height 21
click at [128, 743] on span "Online Chat" at bounding box center [122, 741] width 65 height 13
click at [106, 743] on span "Online Chat" at bounding box center [122, 741] width 65 height 13
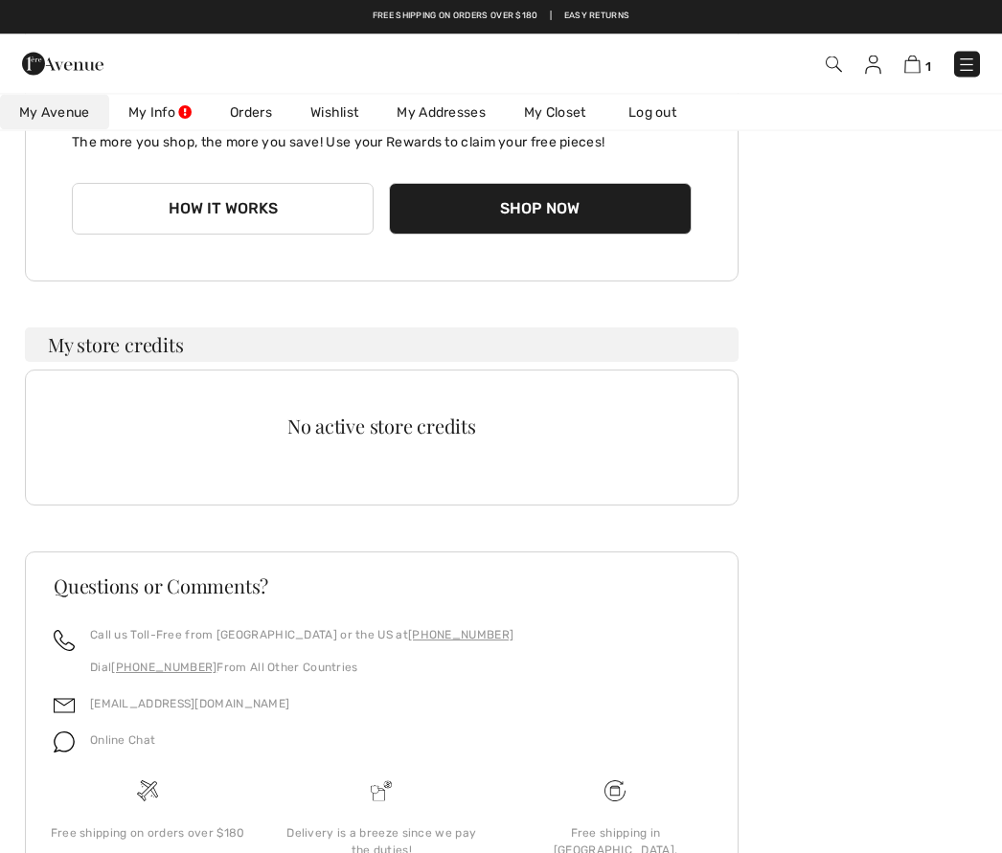
click at [137, 753] on div "Online Chat" at bounding box center [115, 747] width 80 height 36
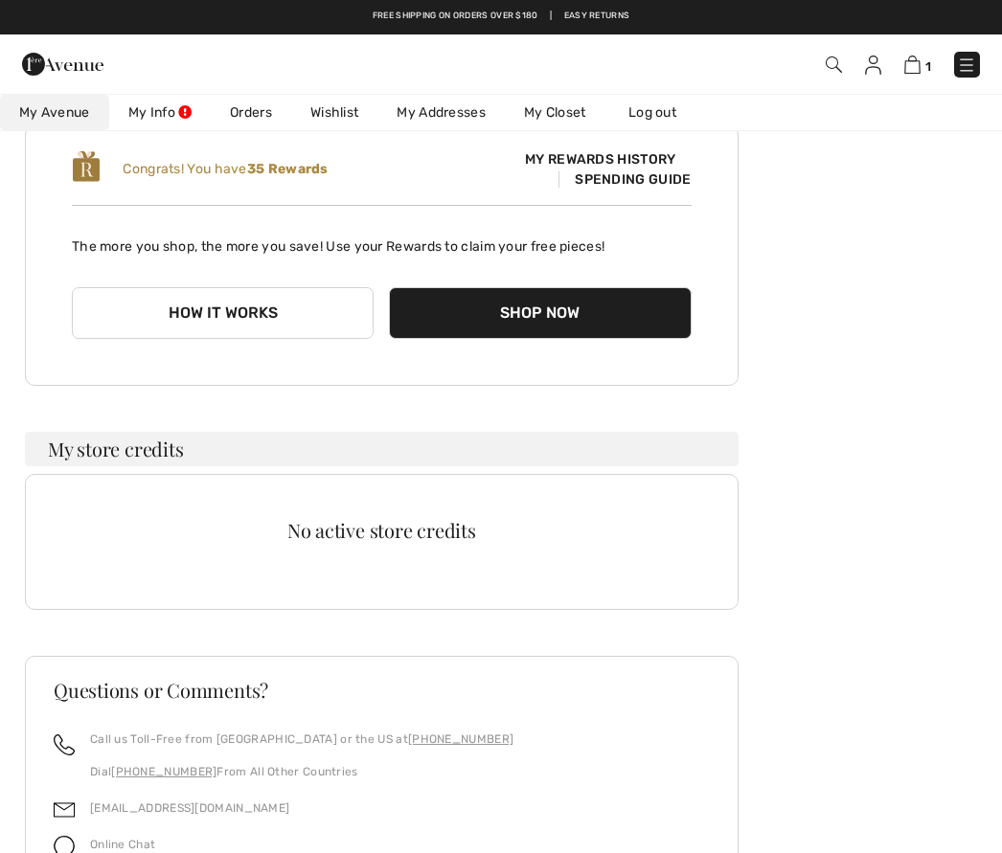
scroll to position [196, 0]
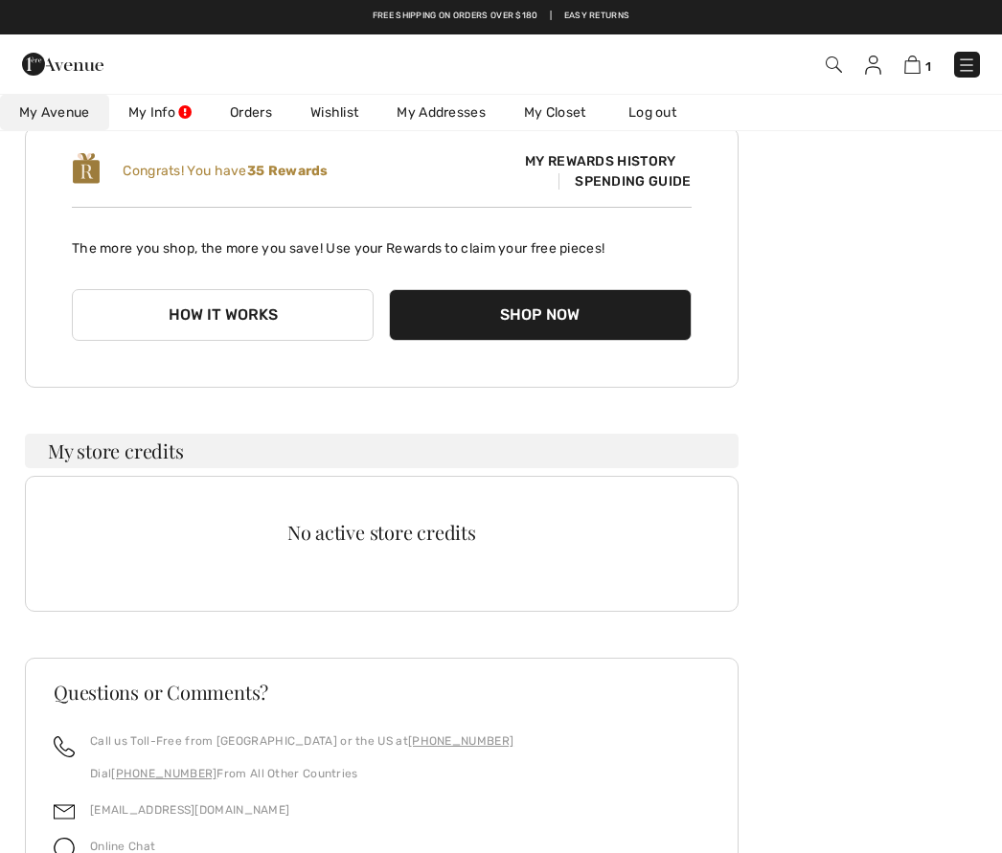
click at [184, 112] on link "My Info" at bounding box center [160, 112] width 102 height 35
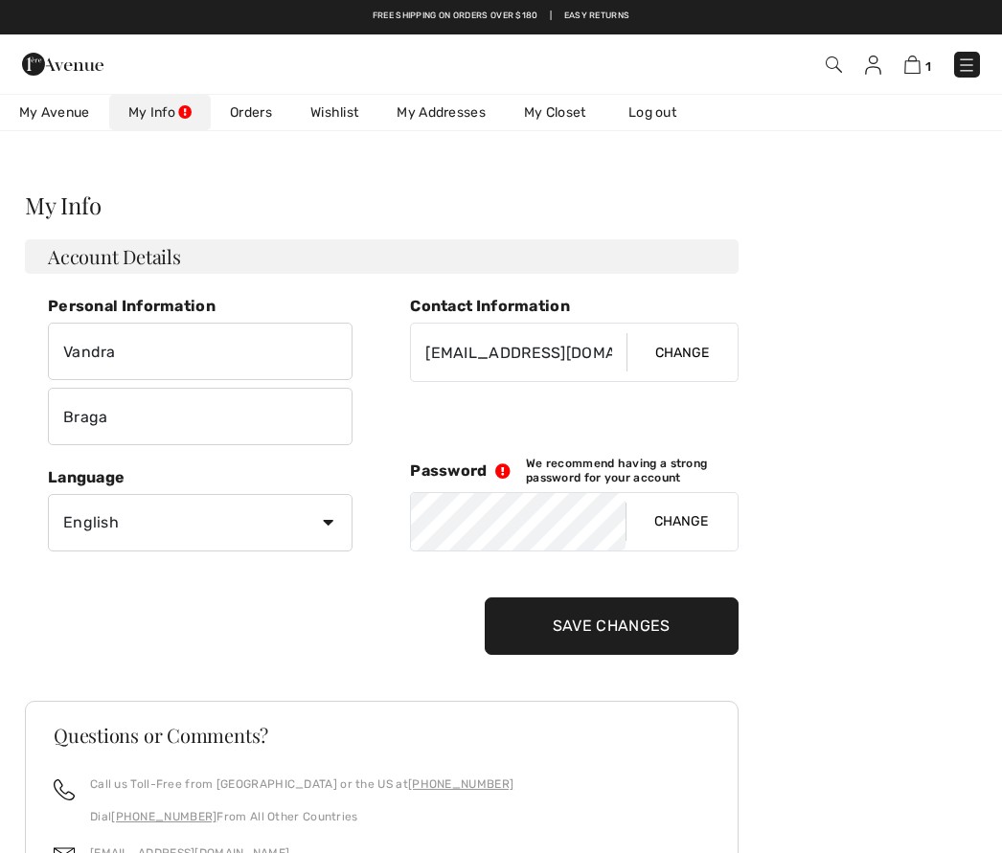
scroll to position [0, 0]
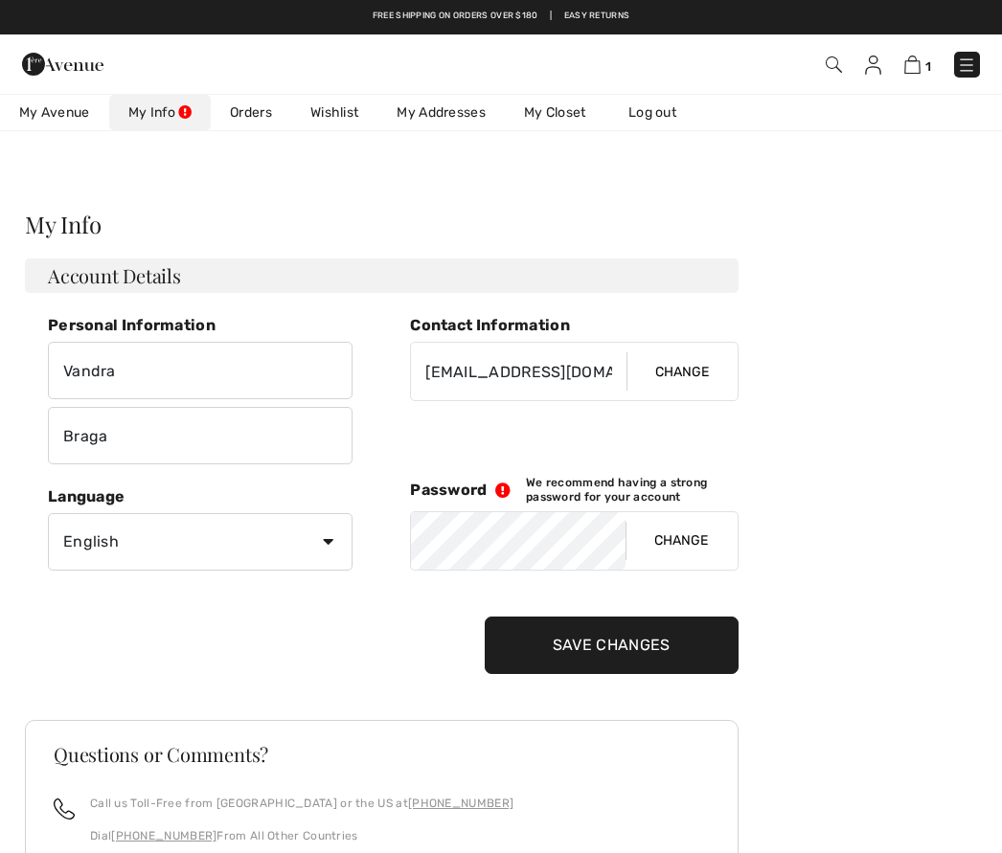
click at [252, 114] on link "Orders" at bounding box center [251, 112] width 80 height 35
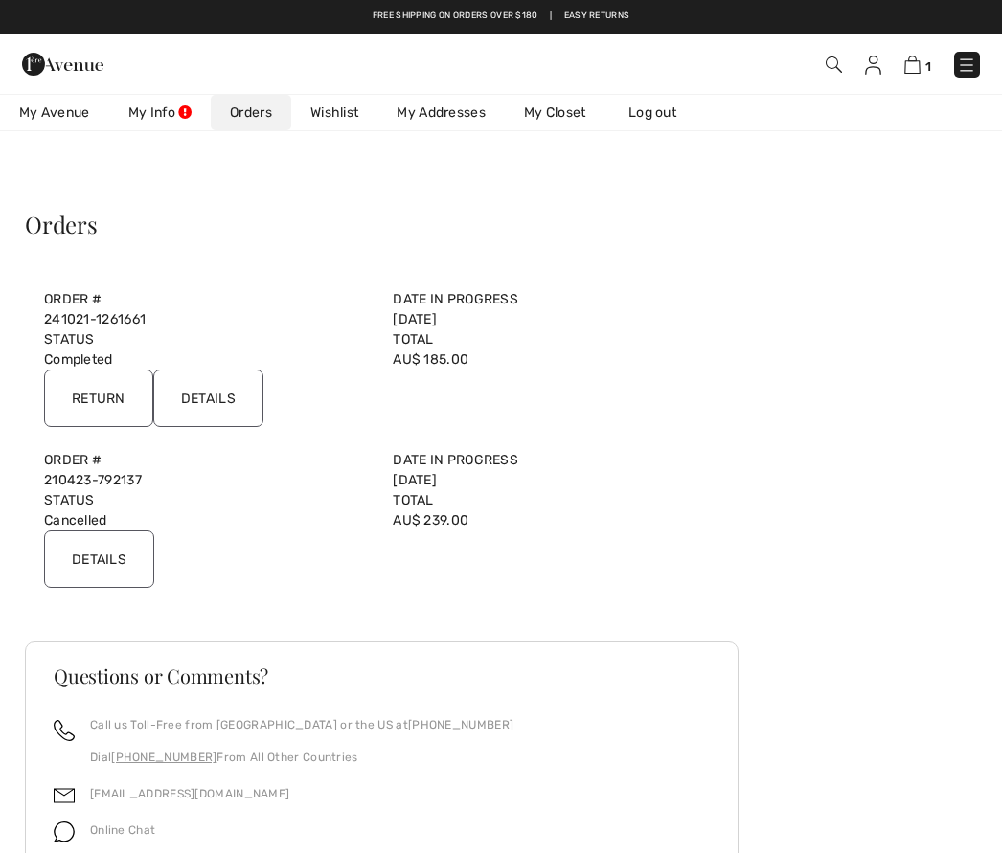
click at [342, 113] on link "Wishlist" at bounding box center [334, 112] width 86 height 35
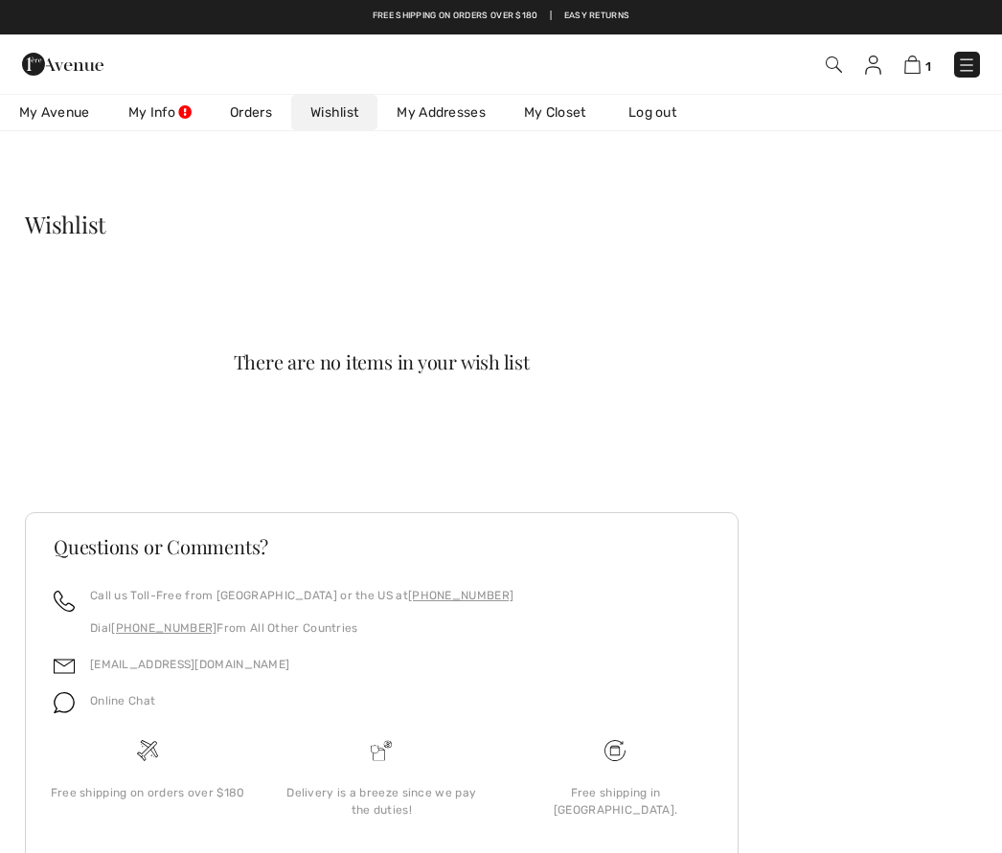
click at [567, 108] on link "My Closet" at bounding box center [555, 112] width 101 height 35
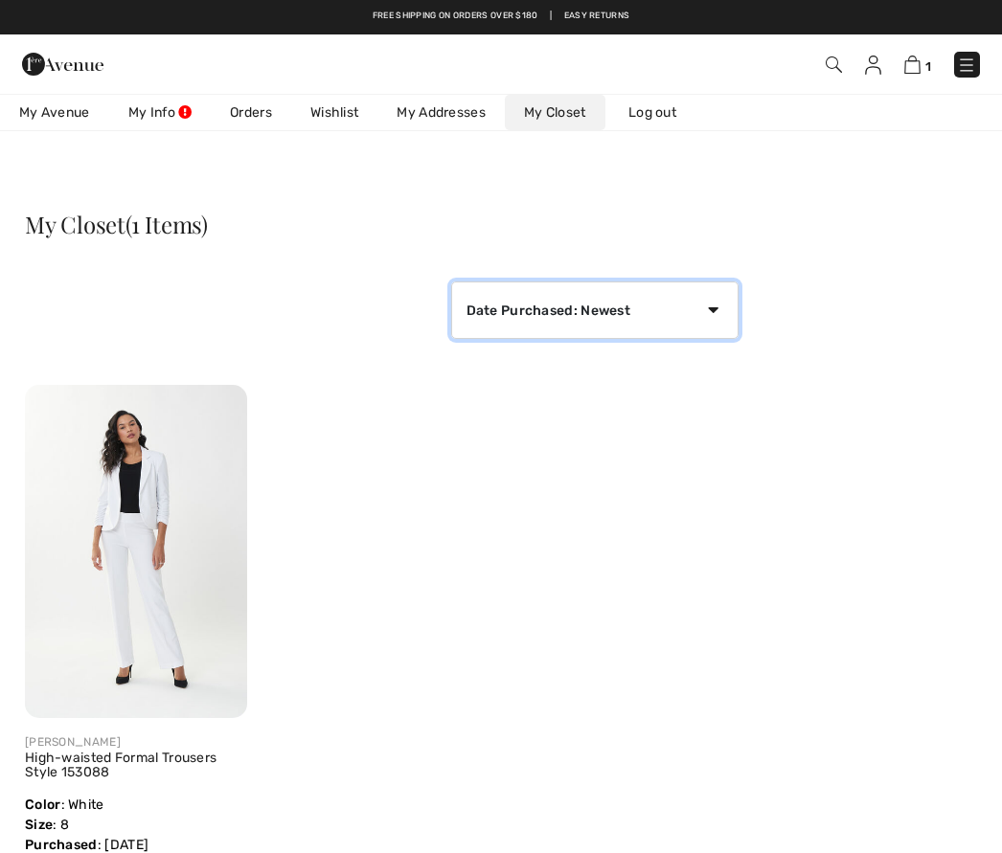
click at [707, 301] on select "Date Purchased: Newest Date Purchased: Oldest Price: High to Low Price: Low to …" at bounding box center [594, 310] width 287 height 57
click at [254, 102] on link "Orders" at bounding box center [251, 112] width 80 height 35
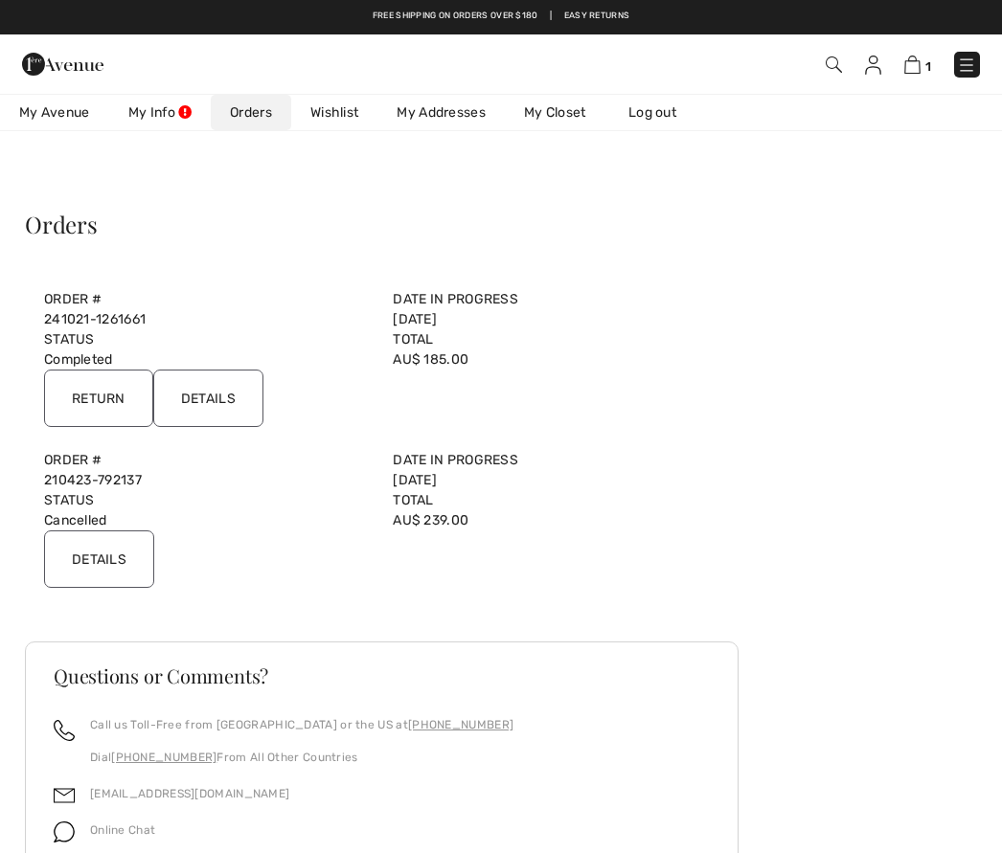
click at [353, 92] on div "1 Checkout Hi, Vandra! 35 Reward points" at bounding box center [501, 63] width 1002 height 59
click at [348, 112] on link "Wishlist" at bounding box center [334, 112] width 86 height 35
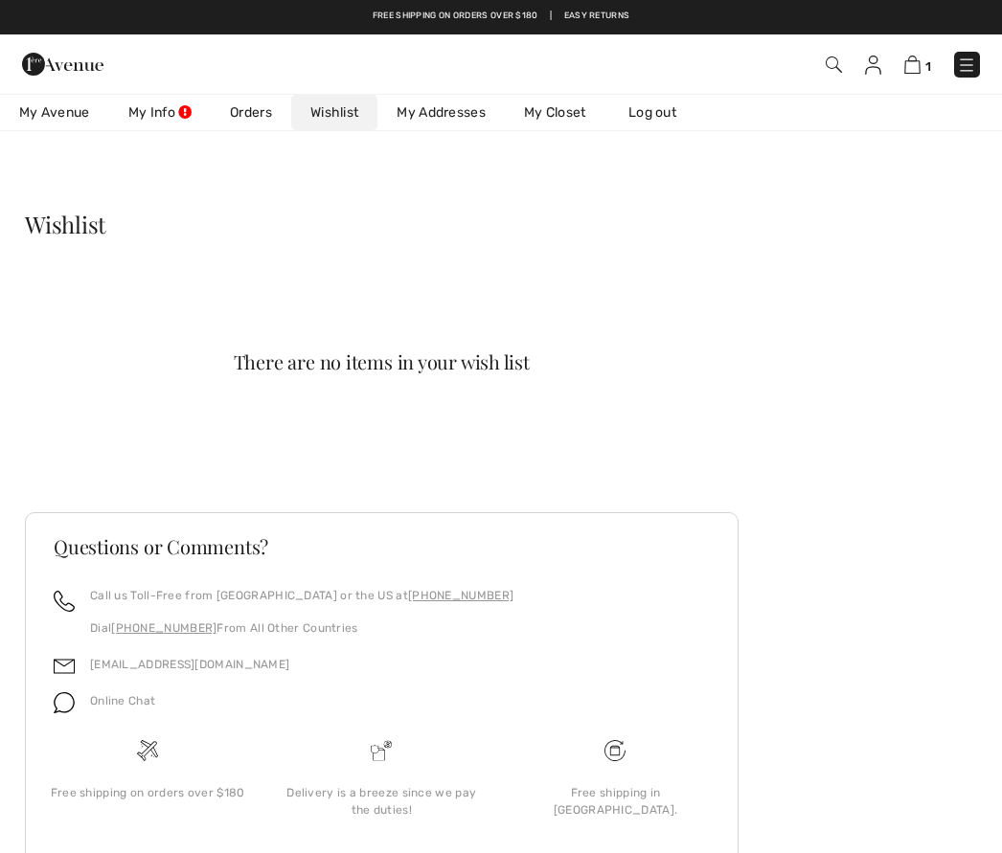
click at [661, 110] on link "Log out" at bounding box center [661, 112] width 105 height 35
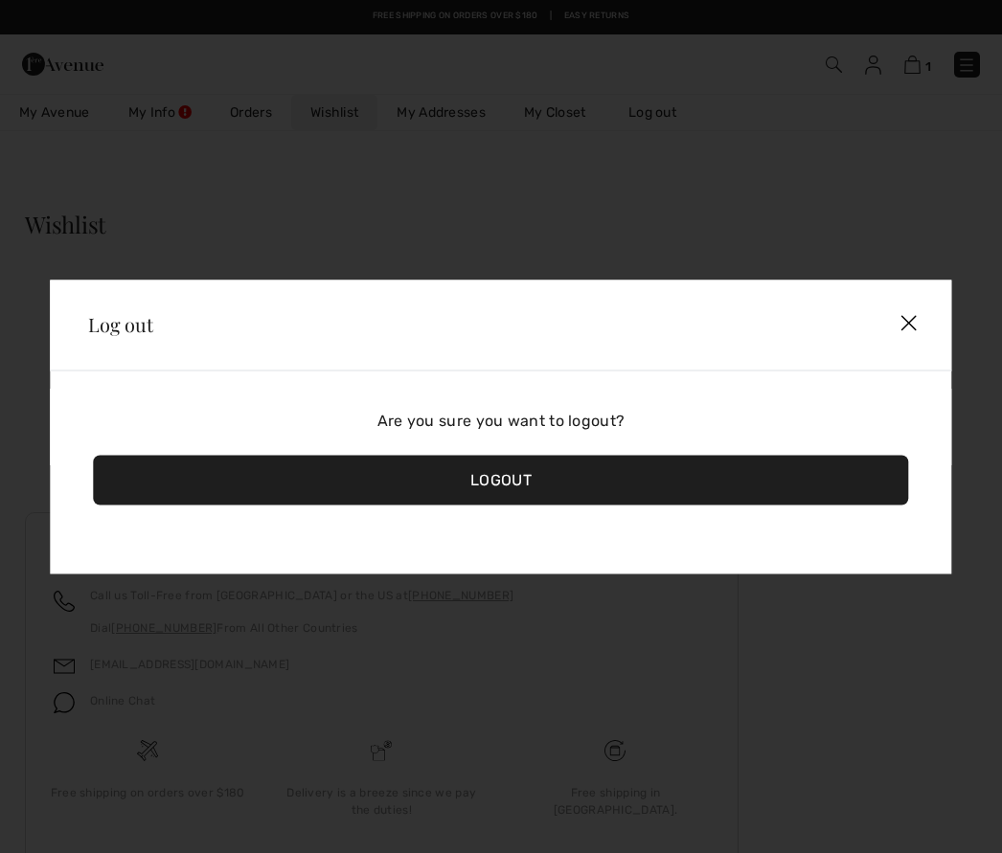
click at [528, 480] on div "Logout" at bounding box center [500, 480] width 815 height 50
